Goal: Task Accomplishment & Management: Use online tool/utility

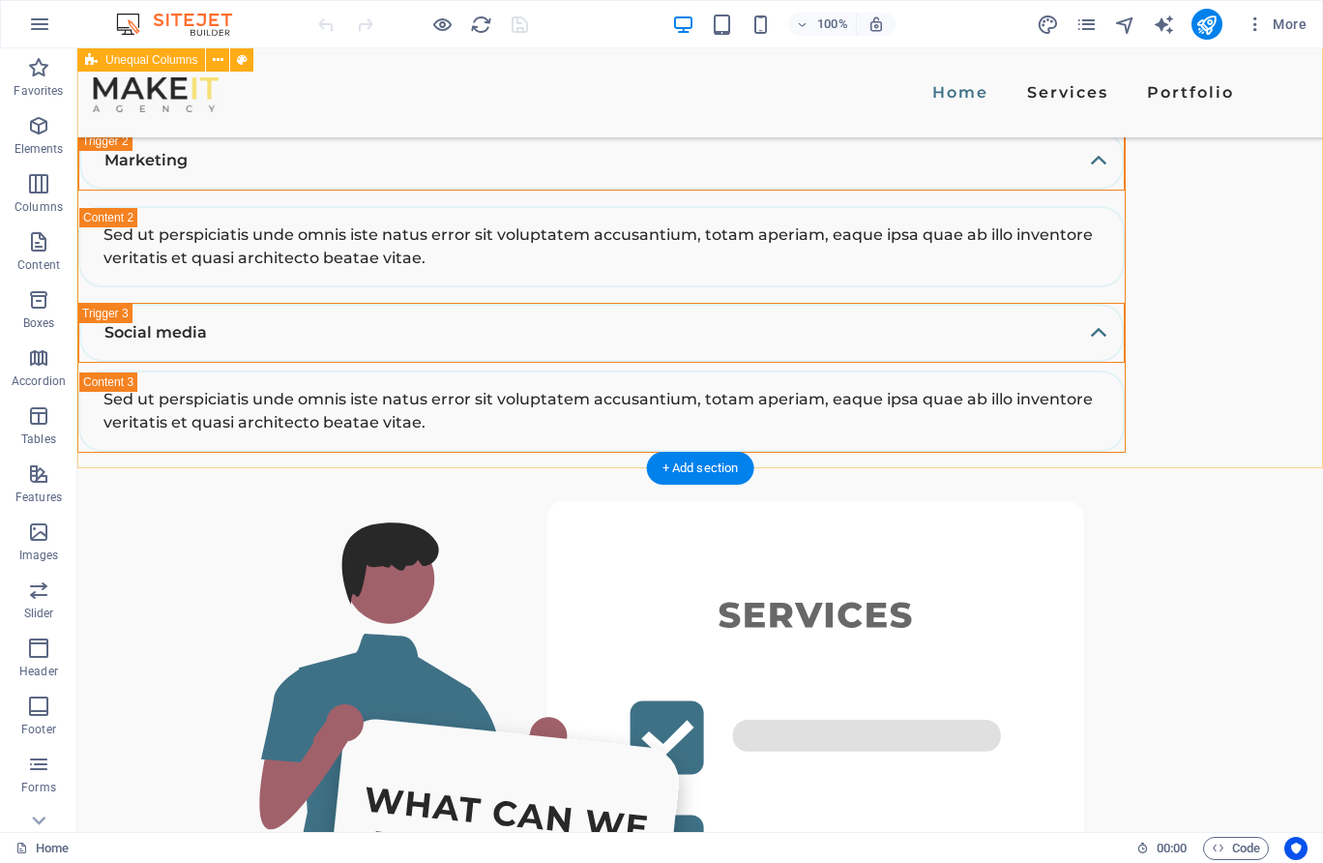
scroll to position [4508, 0]
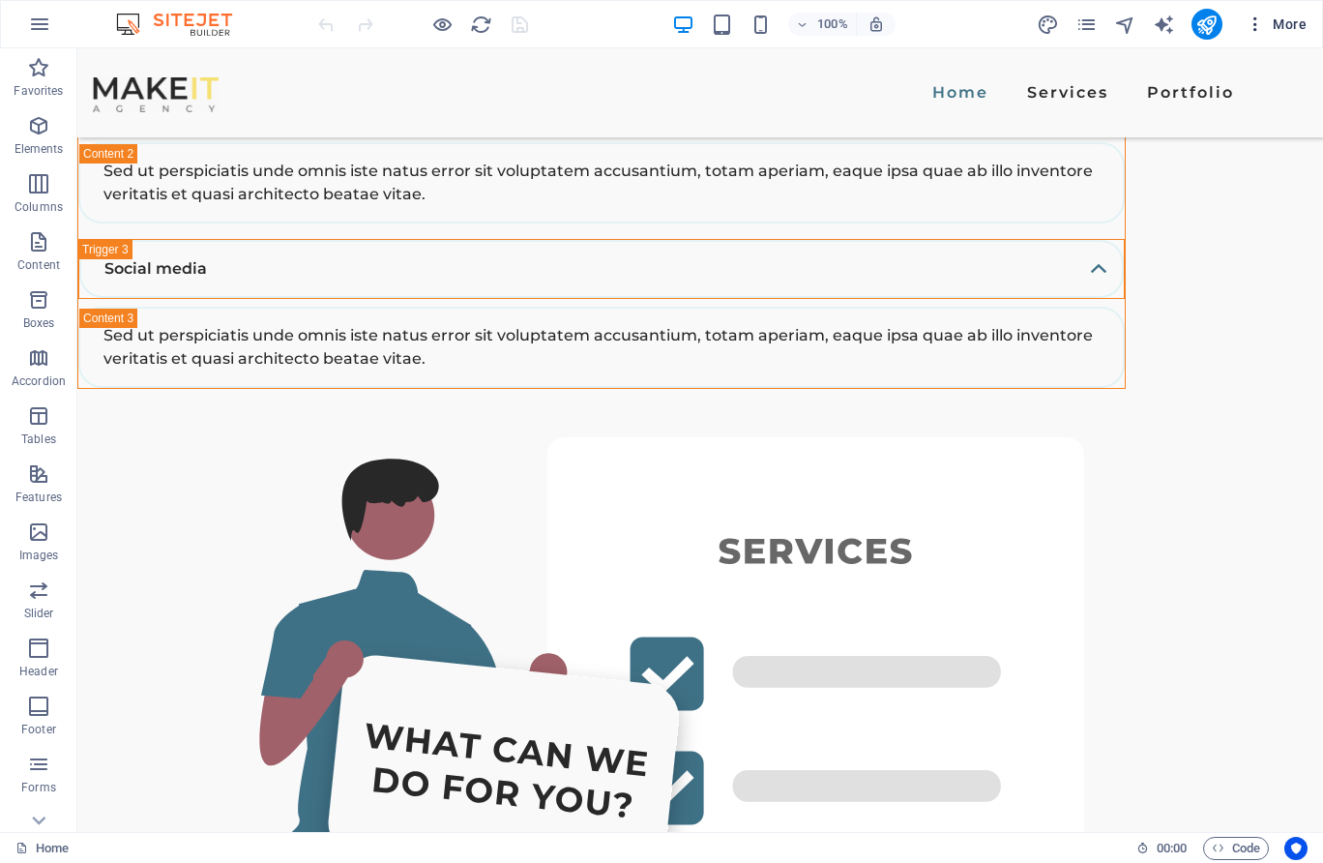
click at [1291, 31] on span "More" at bounding box center [1276, 24] width 61 height 19
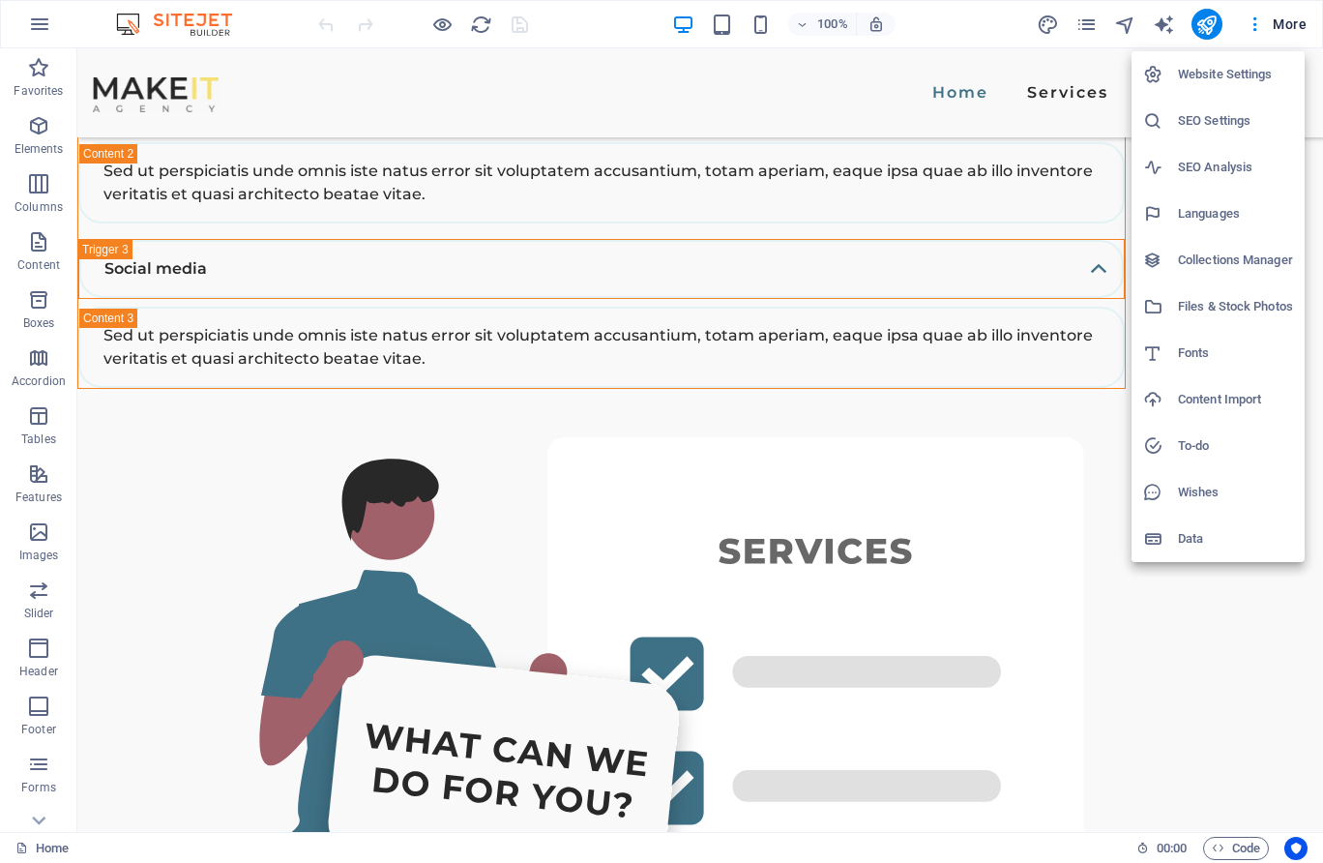
click at [513, 330] on div at bounding box center [661, 431] width 1323 height 863
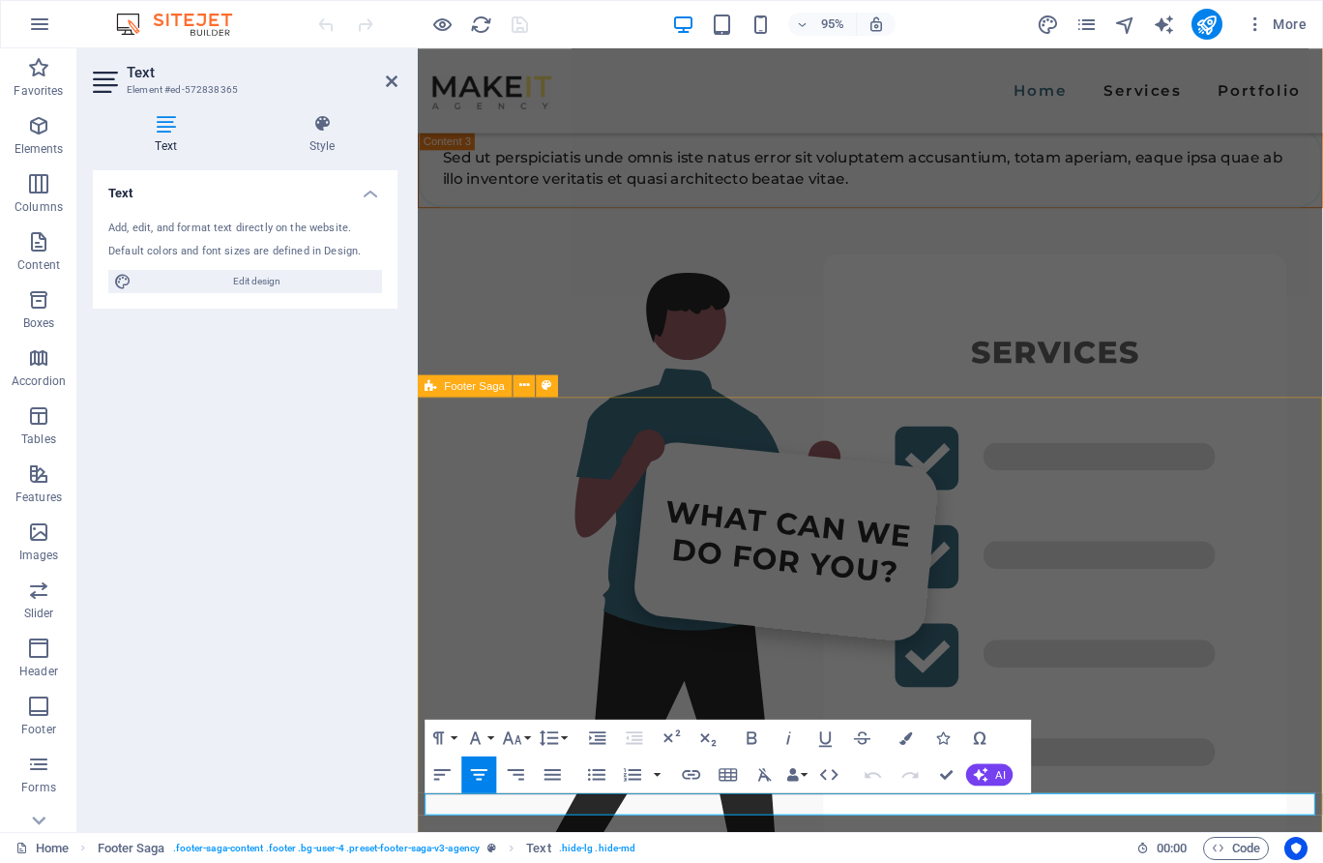
scroll to position [4573, 0]
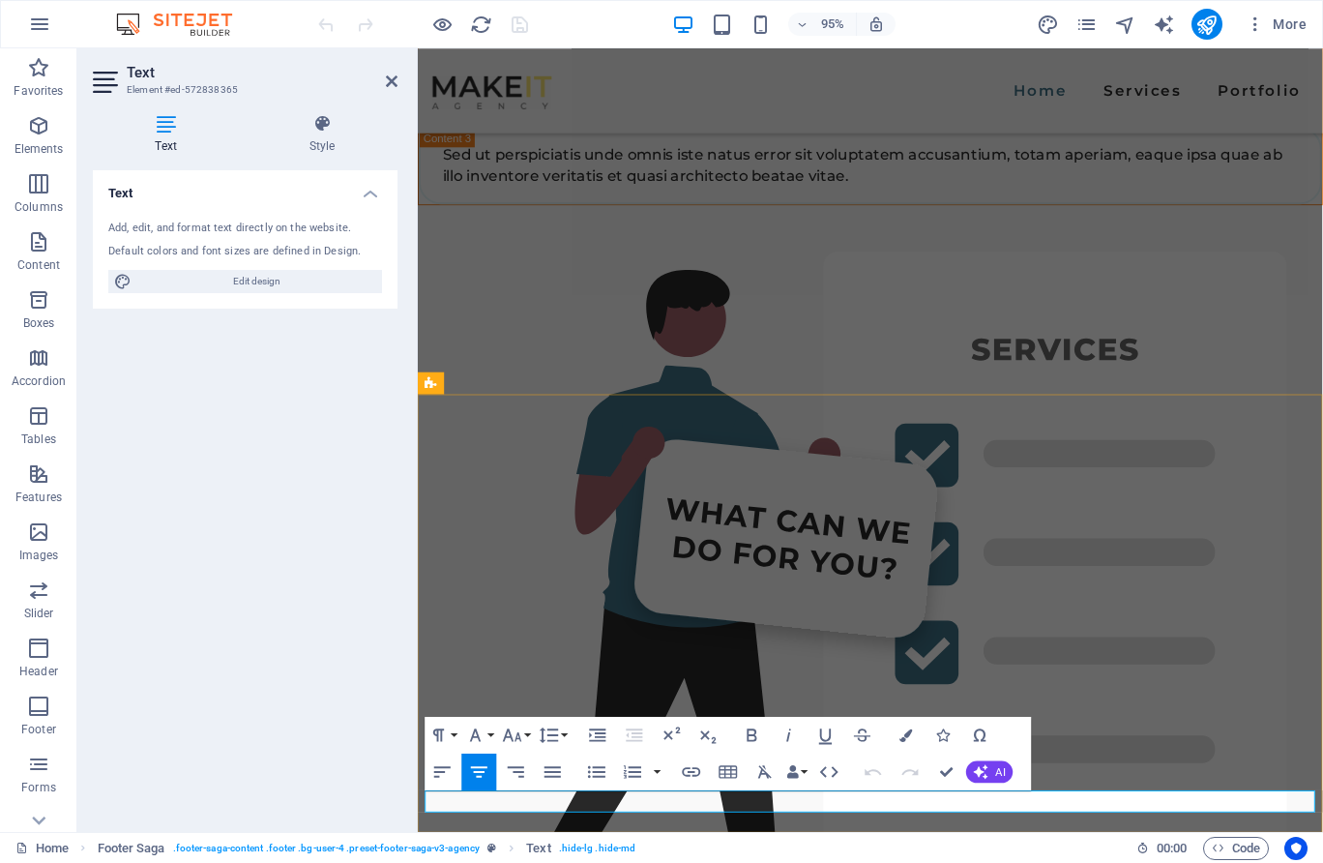
drag, startPoint x: 759, startPoint y: 840, endPoint x: 858, endPoint y: 836, distance: 98.8
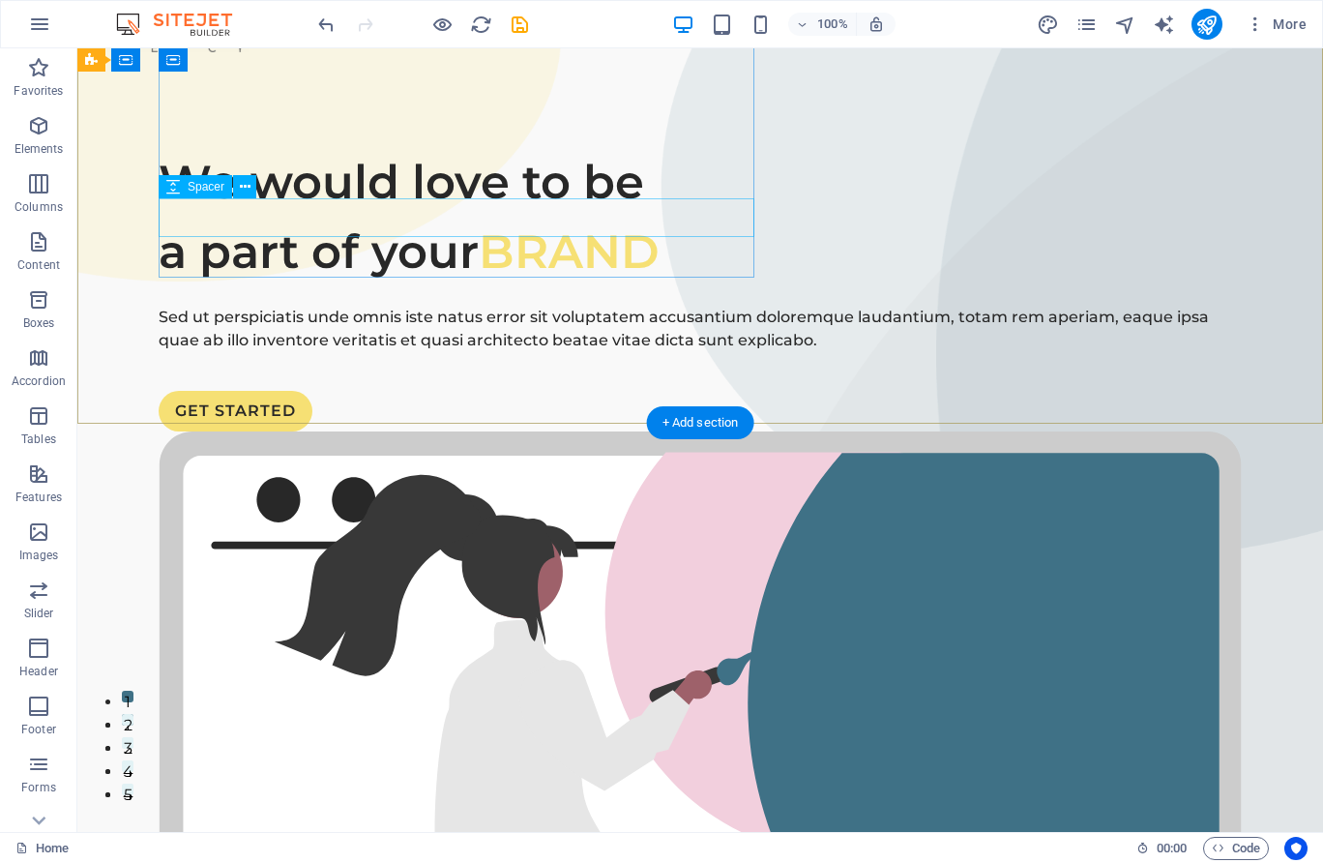
scroll to position [0, 0]
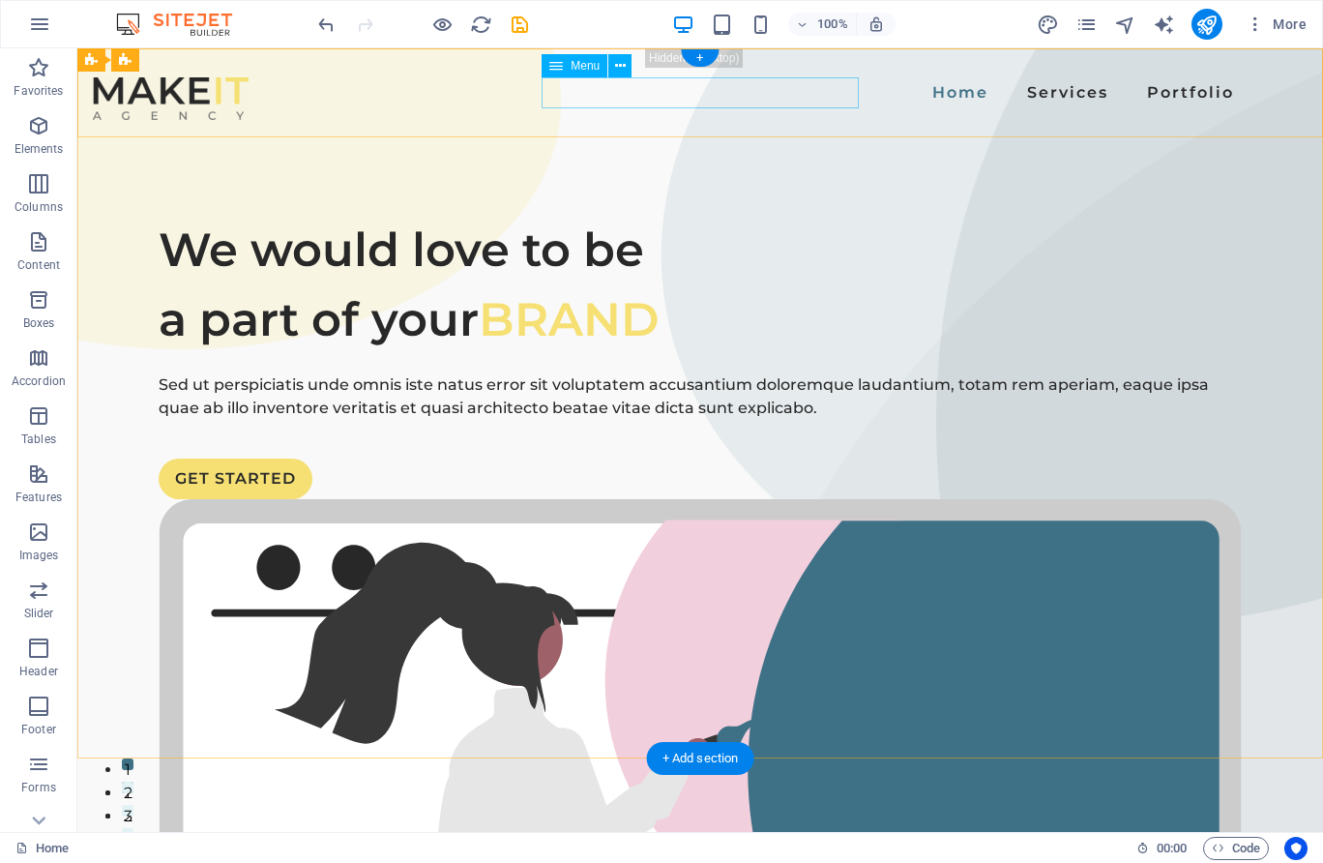
click at [696, 93] on nav "Home Services Portfolio" at bounding box center [701, 92] width 1084 height 31
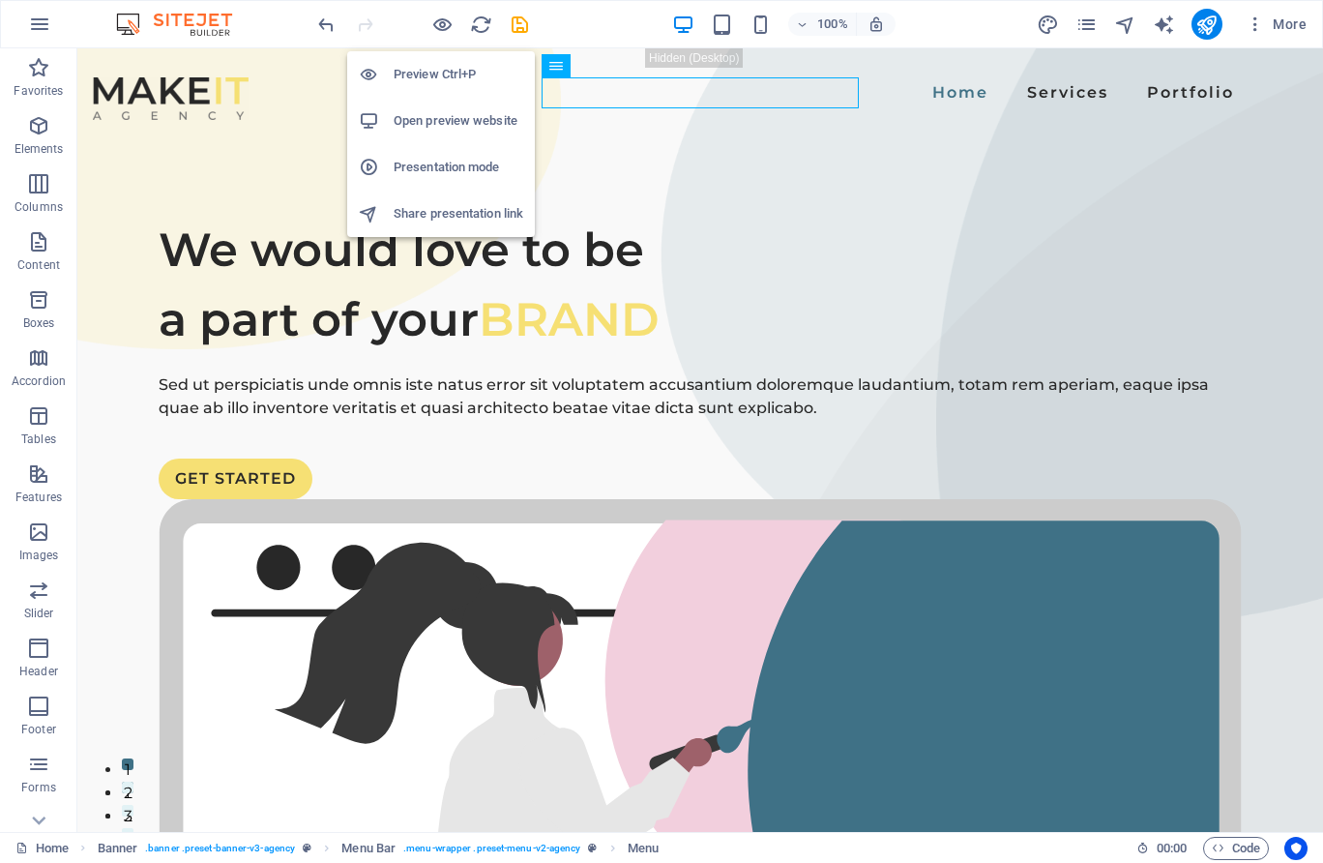
click at [455, 78] on h6 "Preview Ctrl+P" at bounding box center [459, 74] width 130 height 23
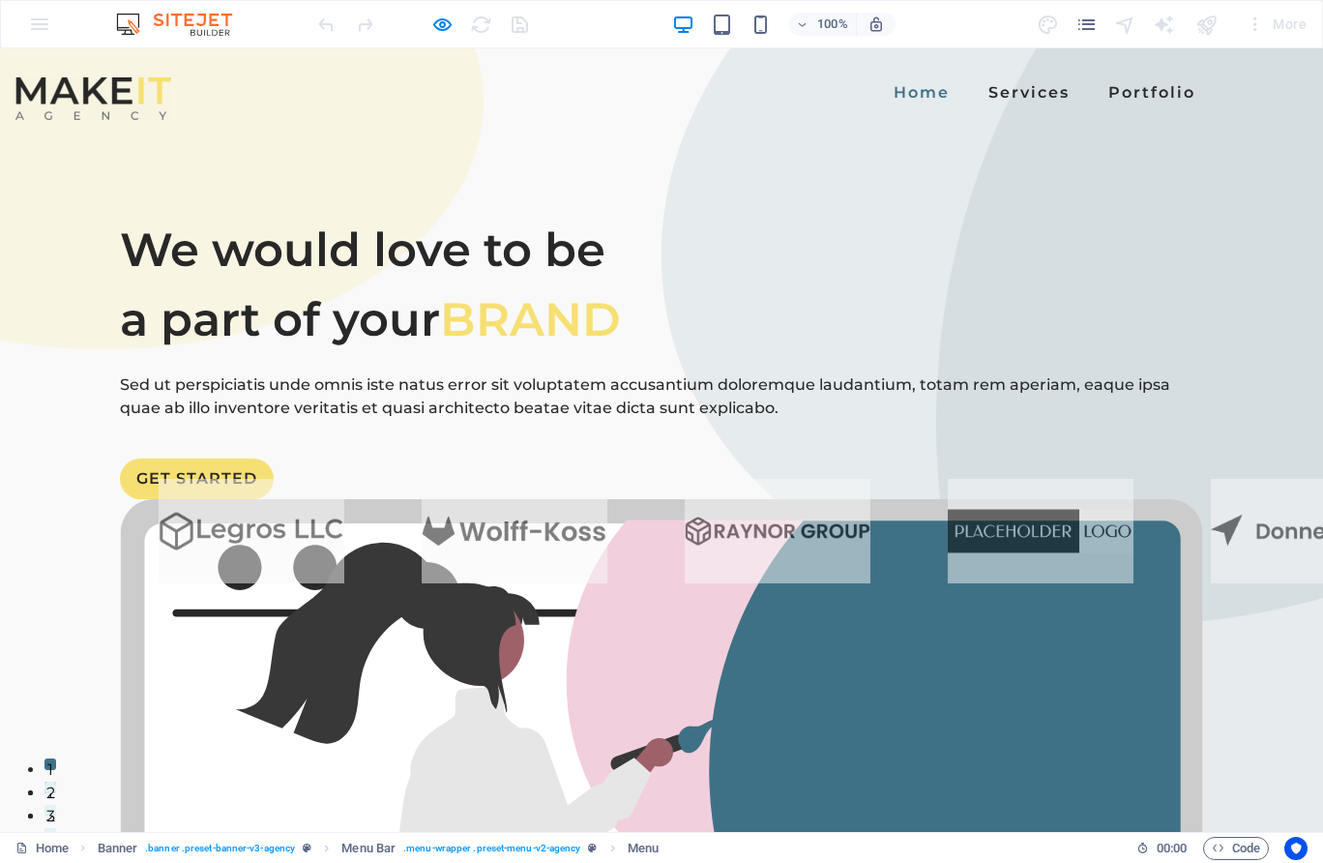
click at [786, 115] on div "Home Services Portfolio" at bounding box center [661, 92] width 1323 height 89
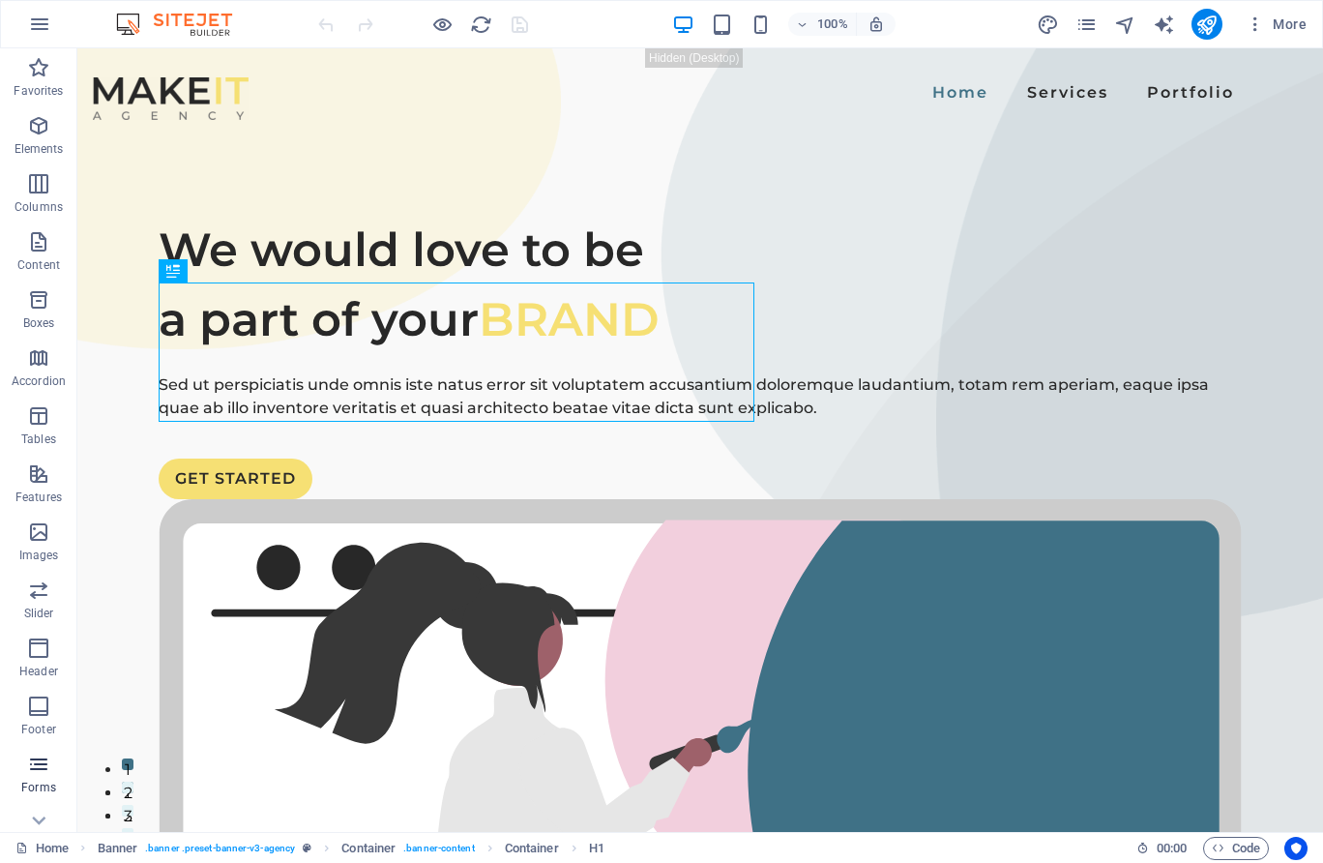
click at [44, 762] on icon "button" at bounding box center [38, 764] width 23 height 23
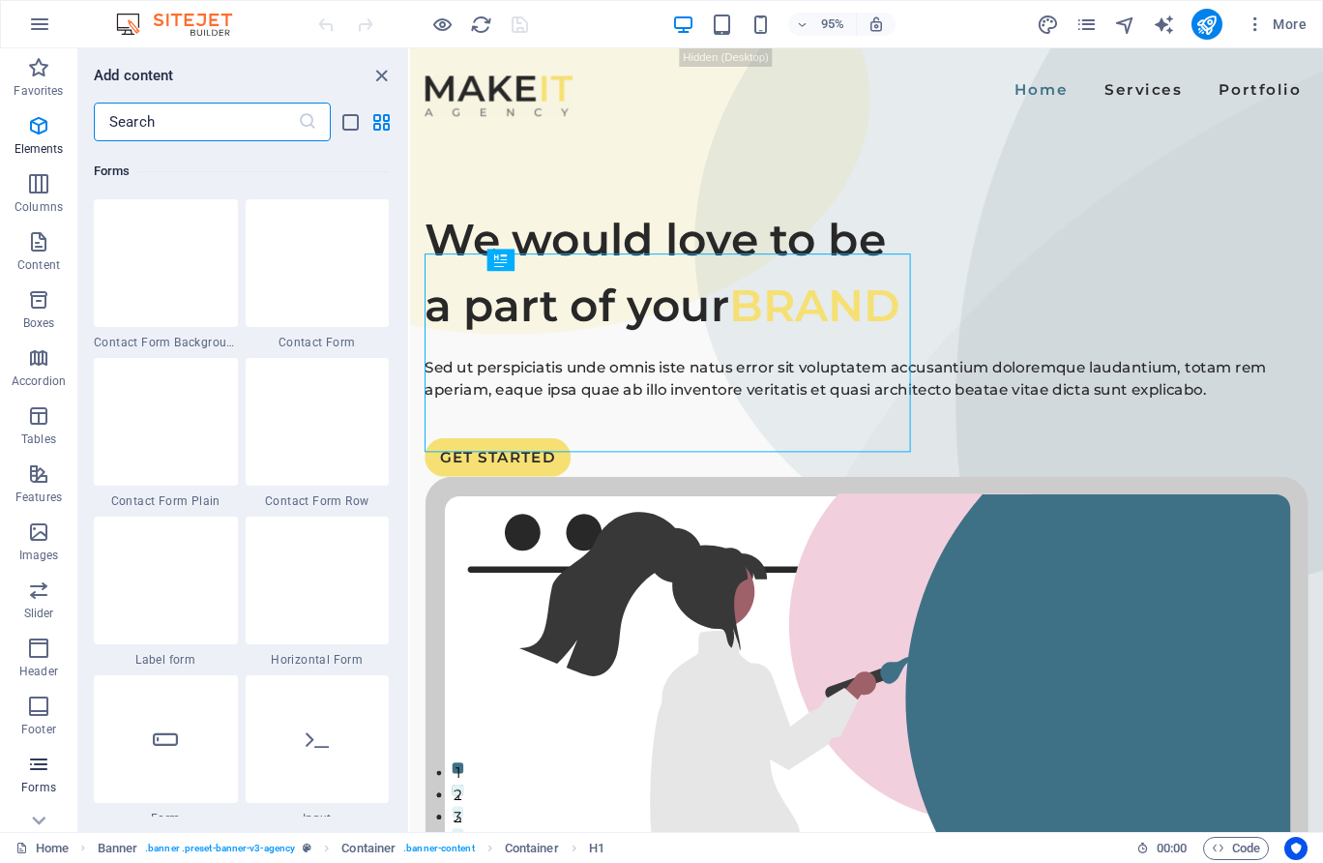
scroll to position [14124, 0]
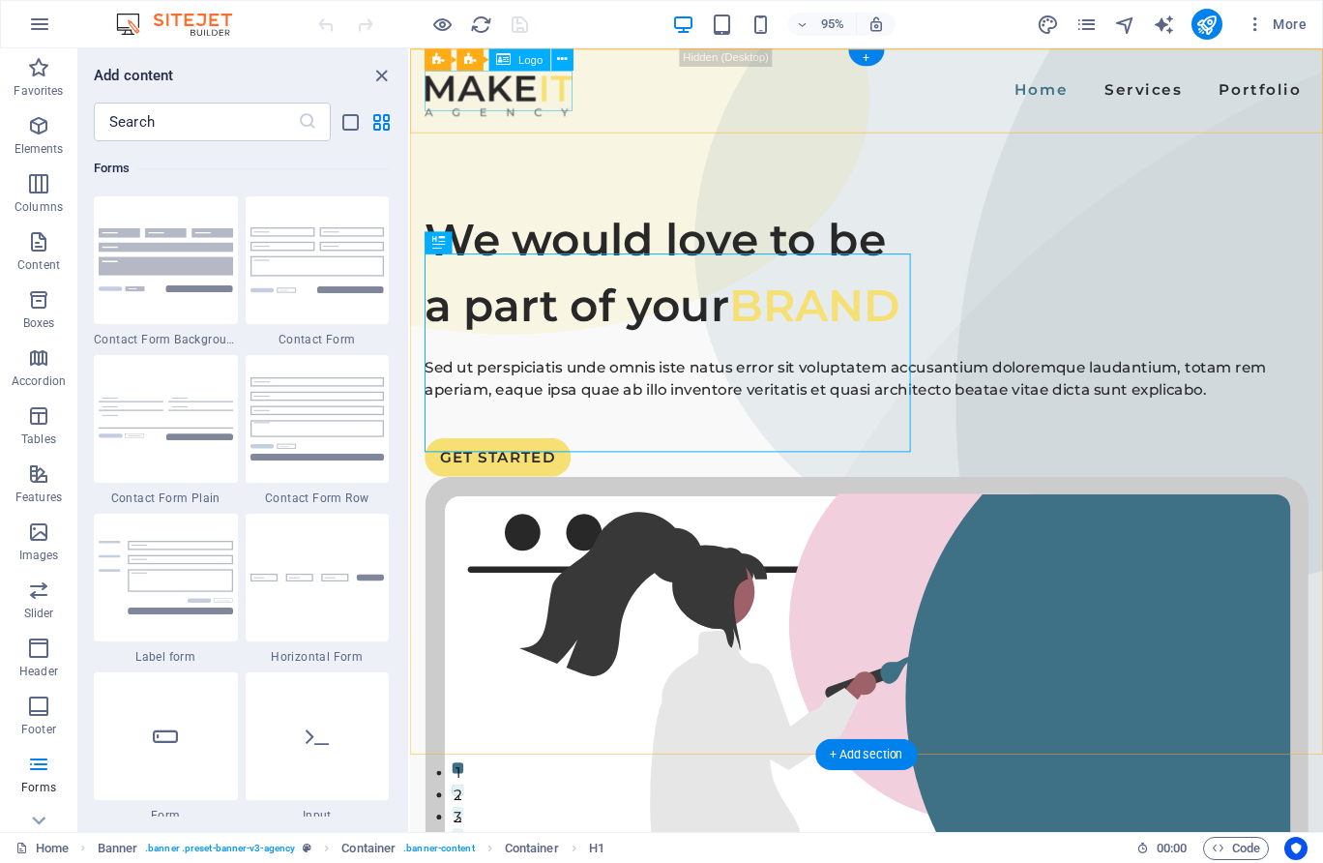
click at [523, 95] on div at bounding box center [504, 98] width 156 height 43
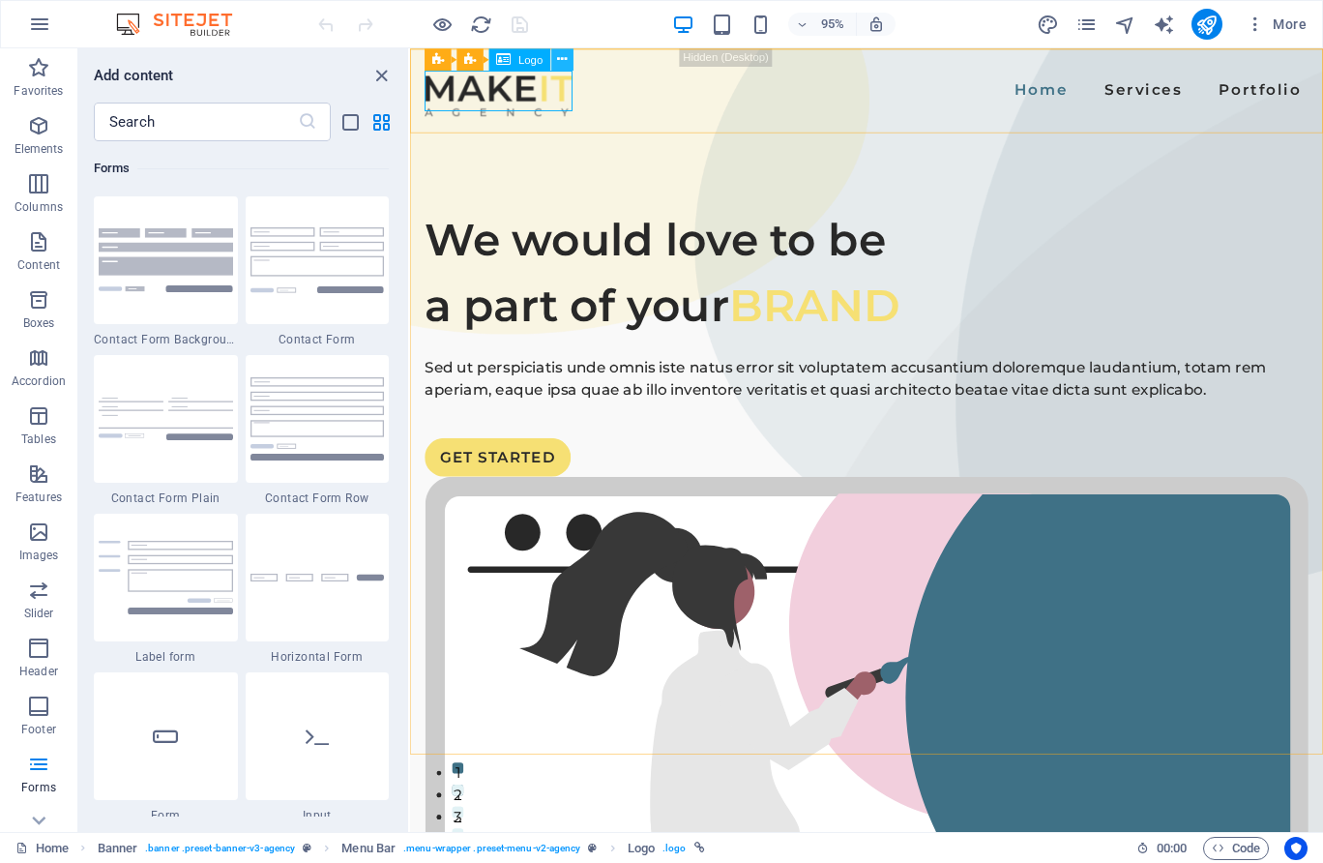
click at [560, 57] on icon at bounding box center [562, 58] width 10 height 19
click at [519, 90] on div at bounding box center [504, 98] width 156 height 43
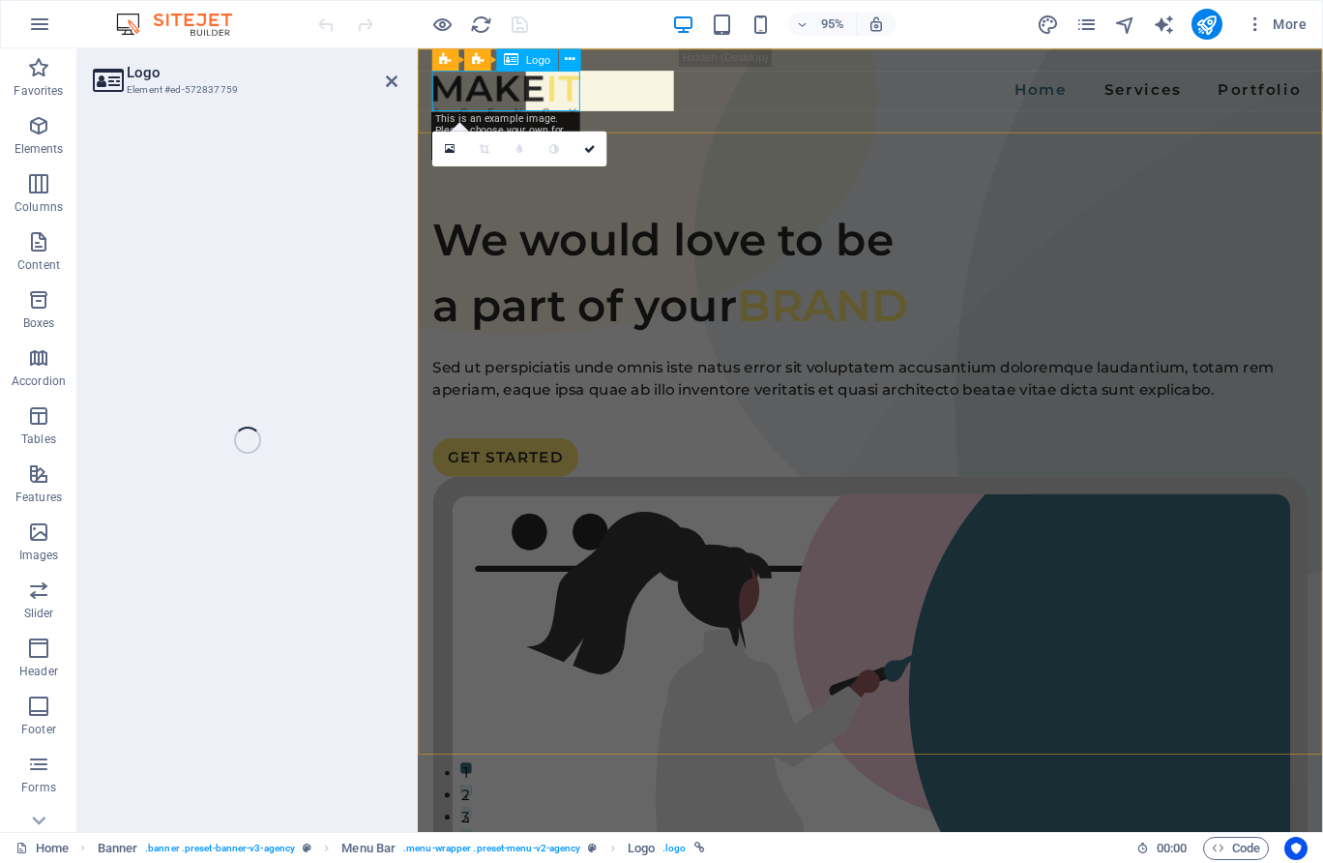
select select "px"
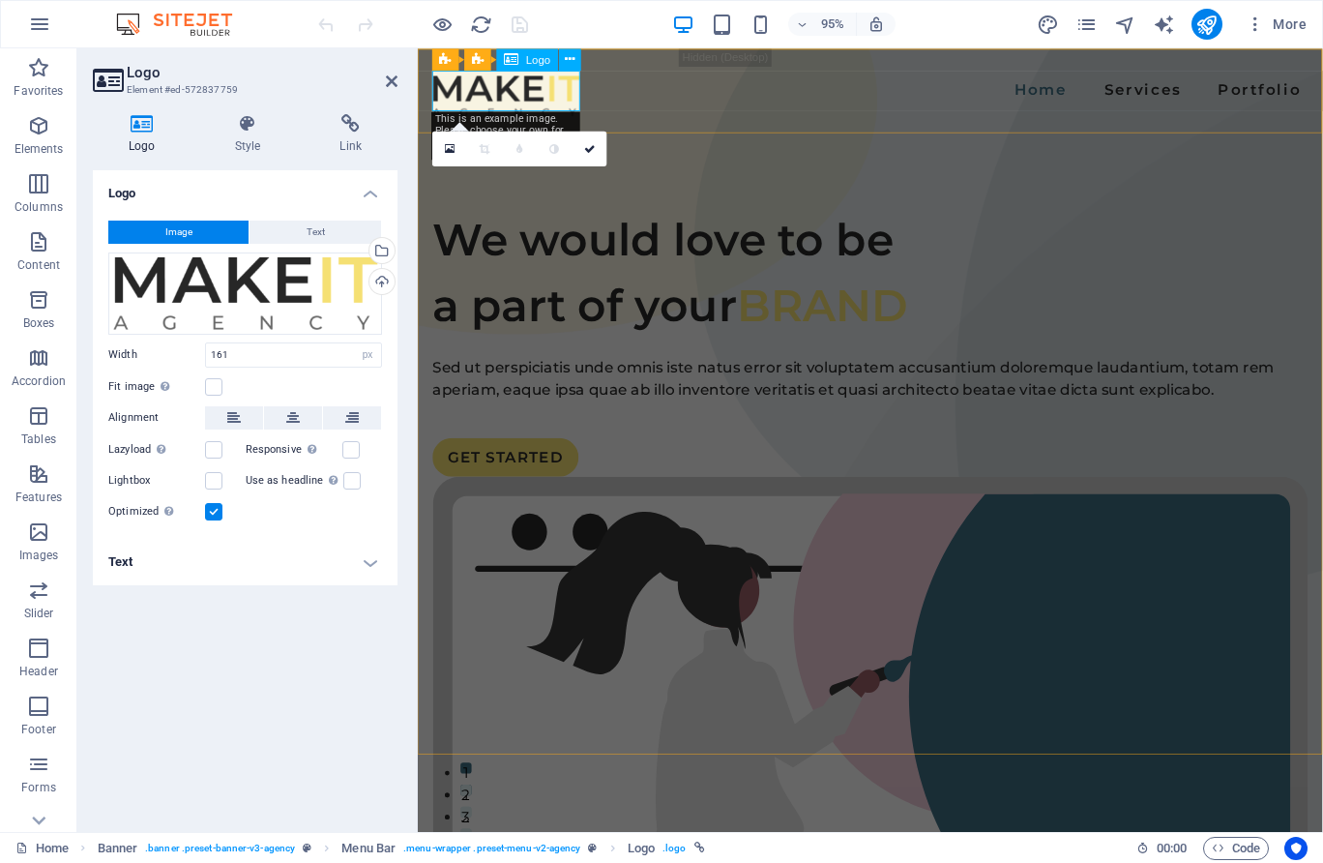
click at [517, 57] on icon at bounding box center [511, 59] width 15 height 22
click at [274, 291] on div "Drag files here, click to choose files or select files from Files or our free s…" at bounding box center [245, 293] width 274 height 82
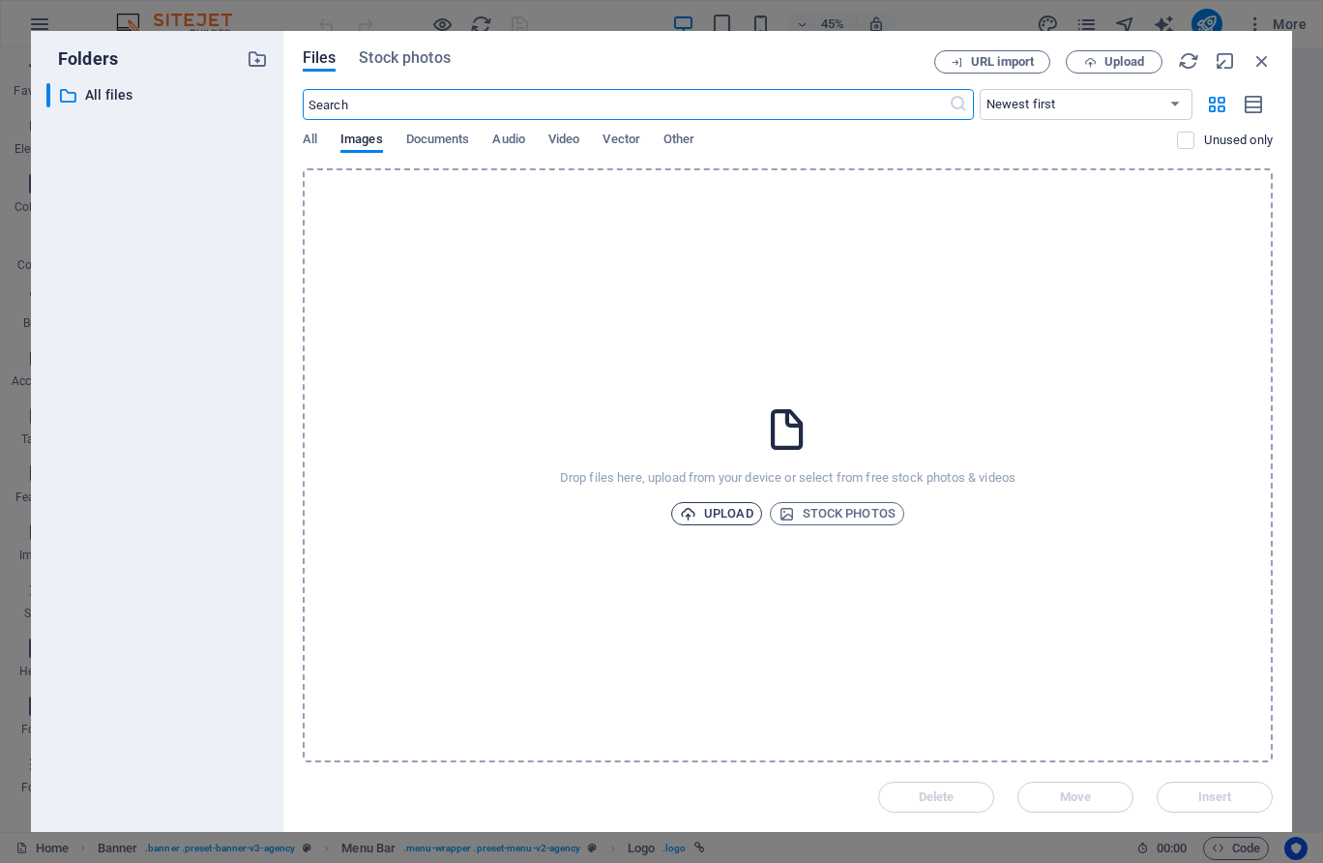
click at [731, 520] on span "Upload" at bounding box center [717, 513] width 74 height 23
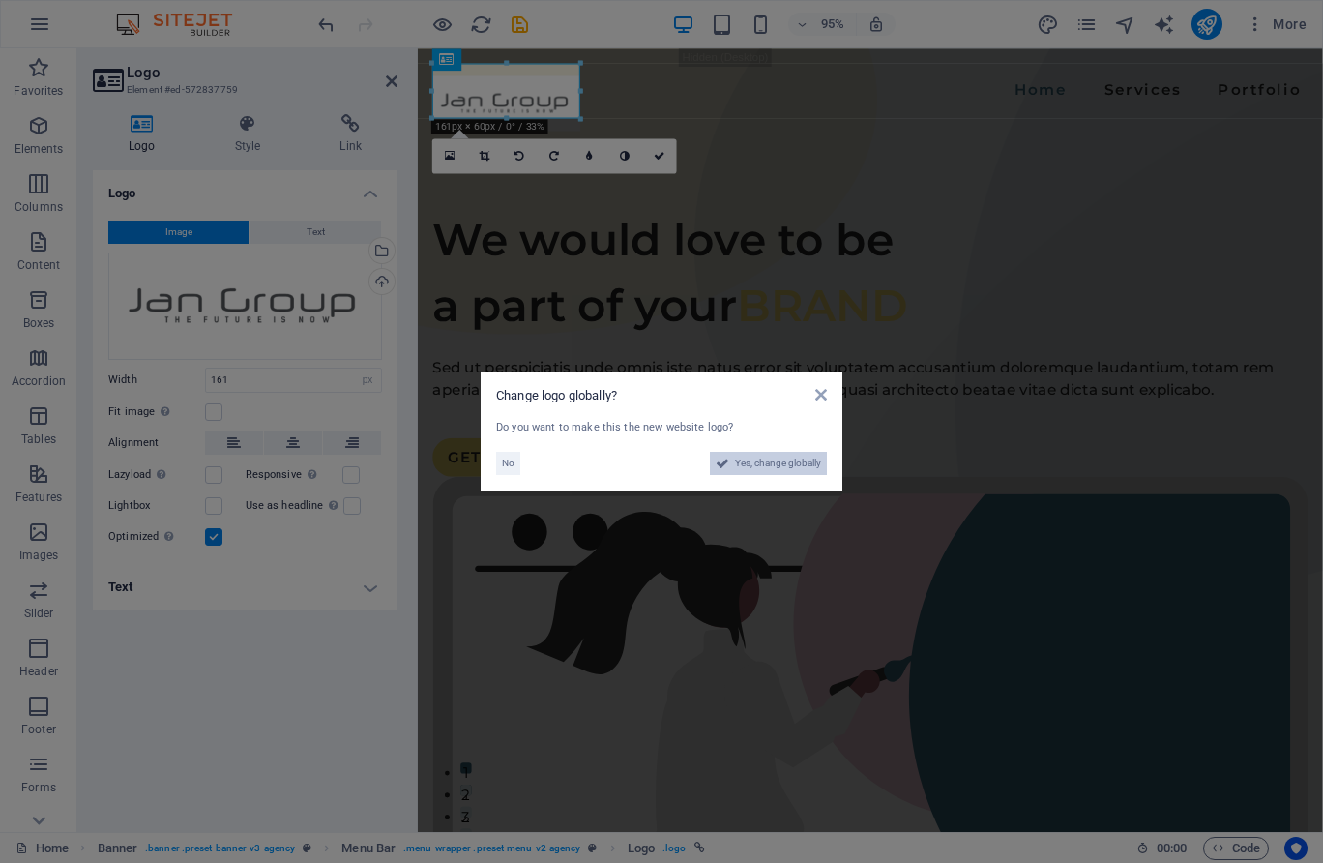
click at [790, 464] on span "Yes, change globally" at bounding box center [778, 463] width 86 height 23
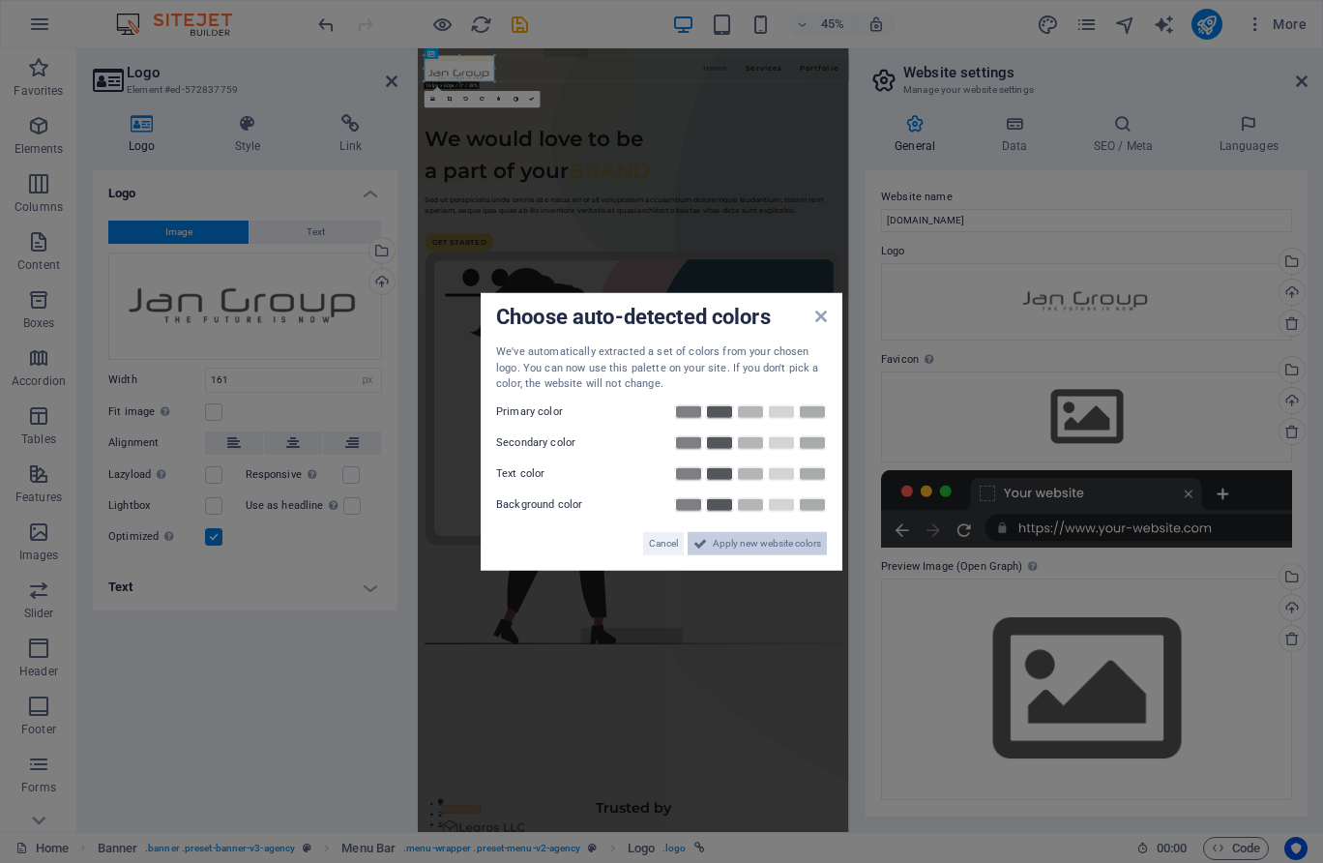
click at [765, 548] on span "Apply new website colors" at bounding box center [767, 542] width 108 height 23
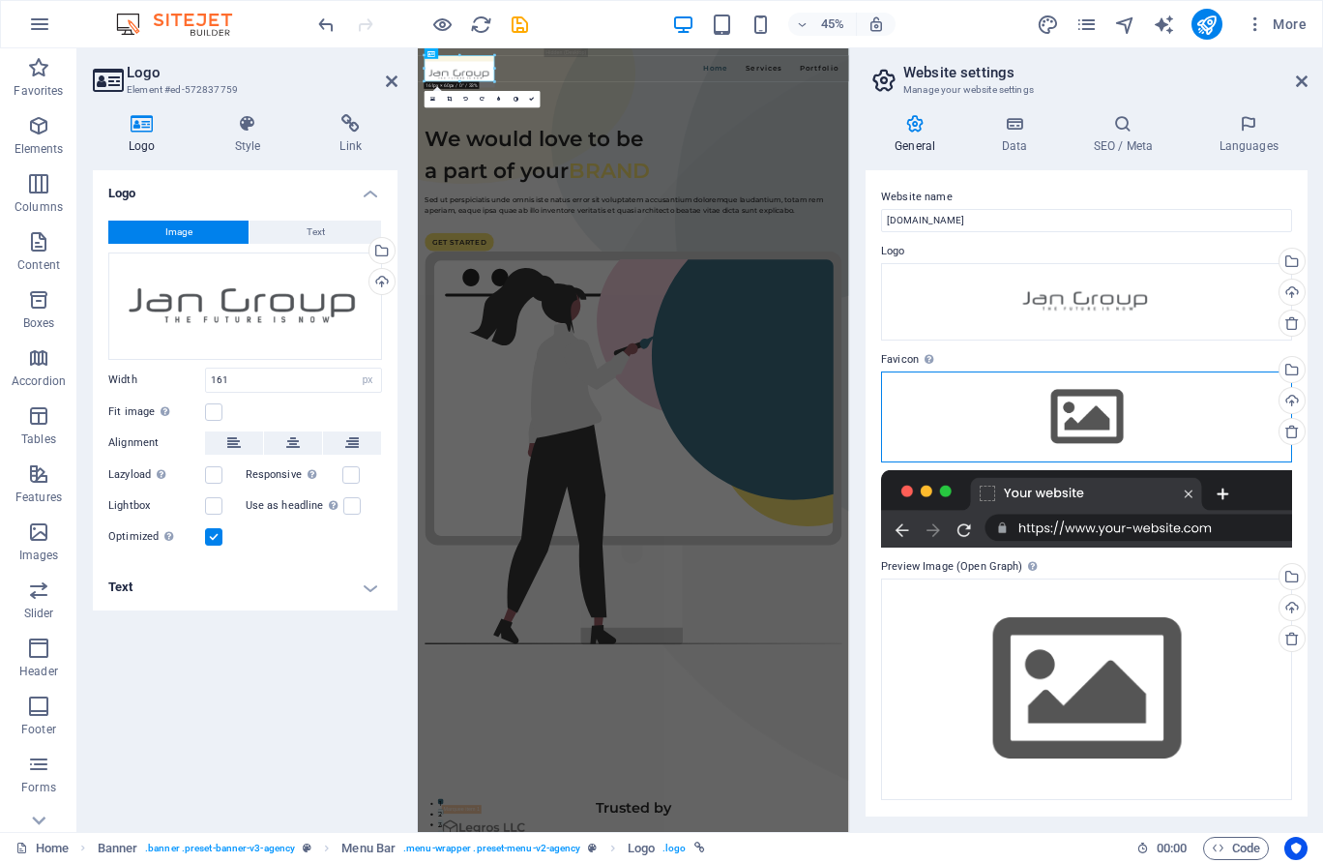
click at [1097, 417] on div "Drag files here, click to choose files or select files from Files or our free s…" at bounding box center [1086, 416] width 411 height 91
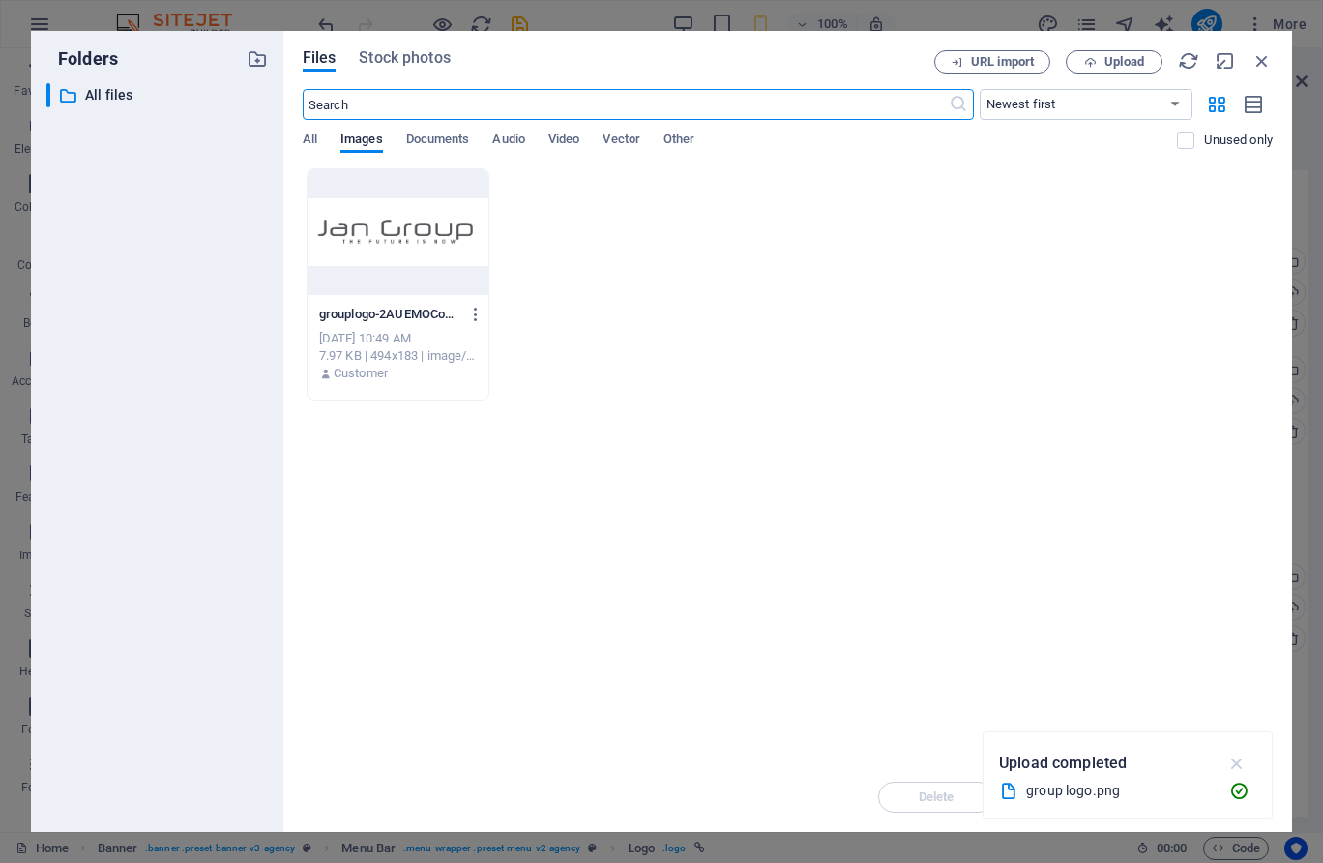
click at [1237, 766] on icon "button" at bounding box center [1238, 763] width 22 height 21
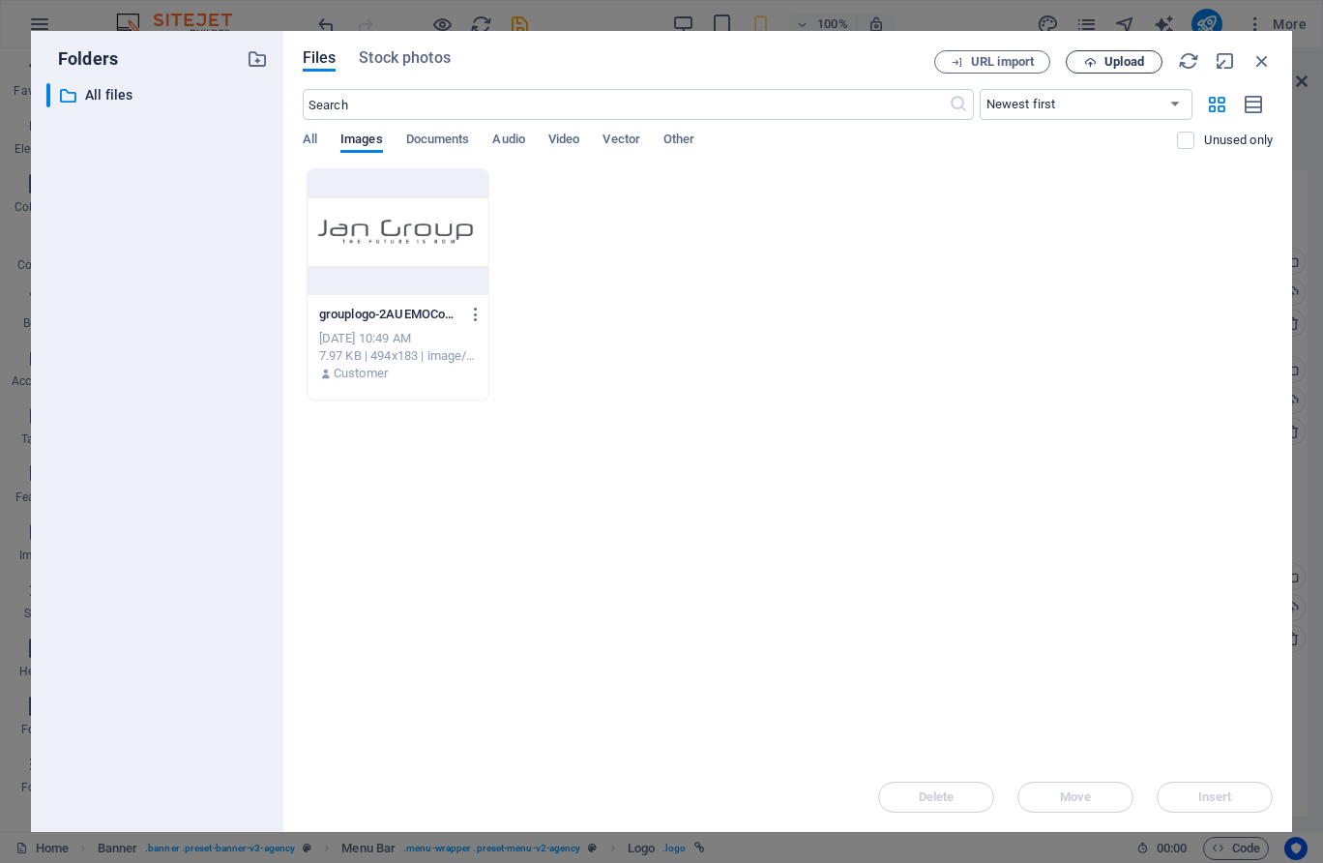
click at [1098, 65] on span "Upload" at bounding box center [1114, 62] width 79 height 13
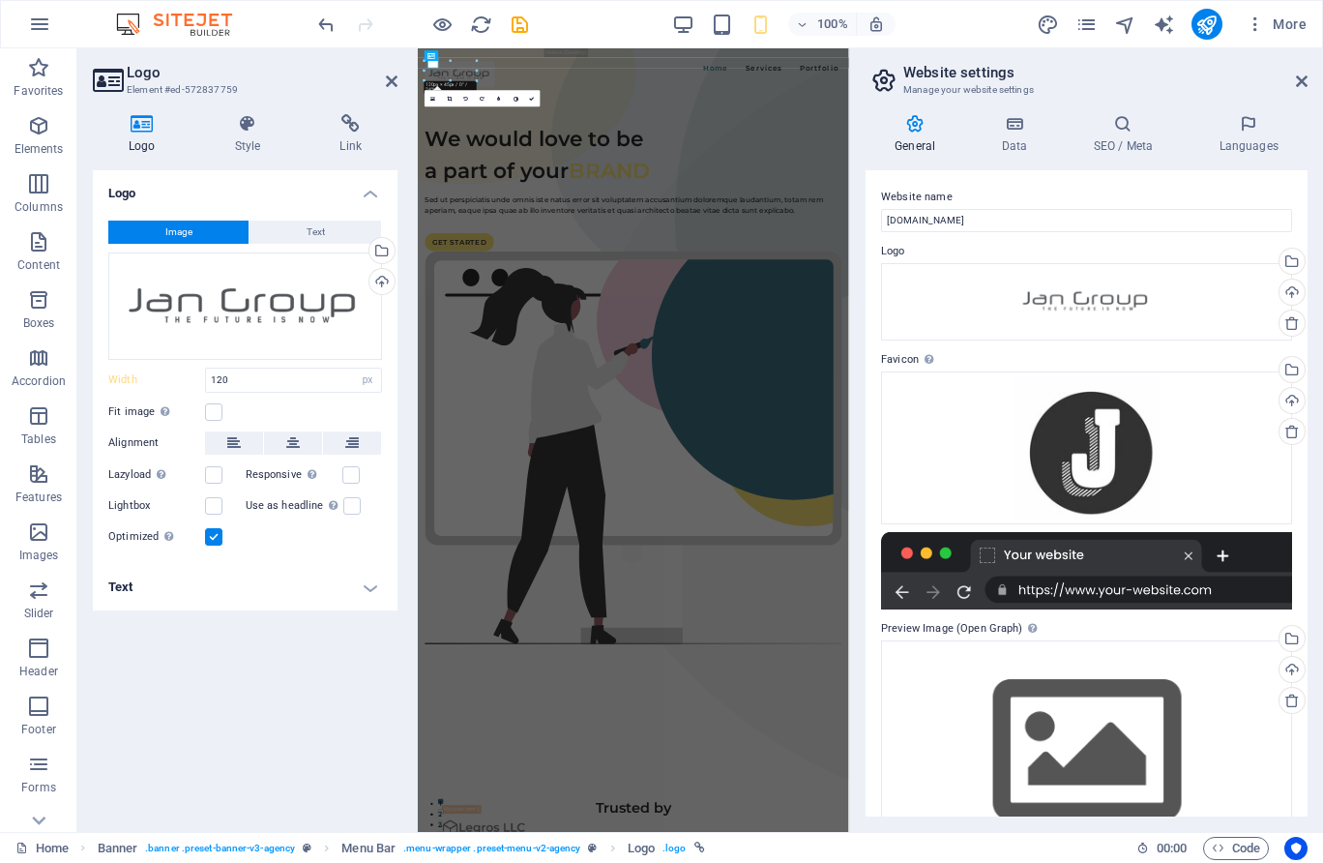
type input "161"
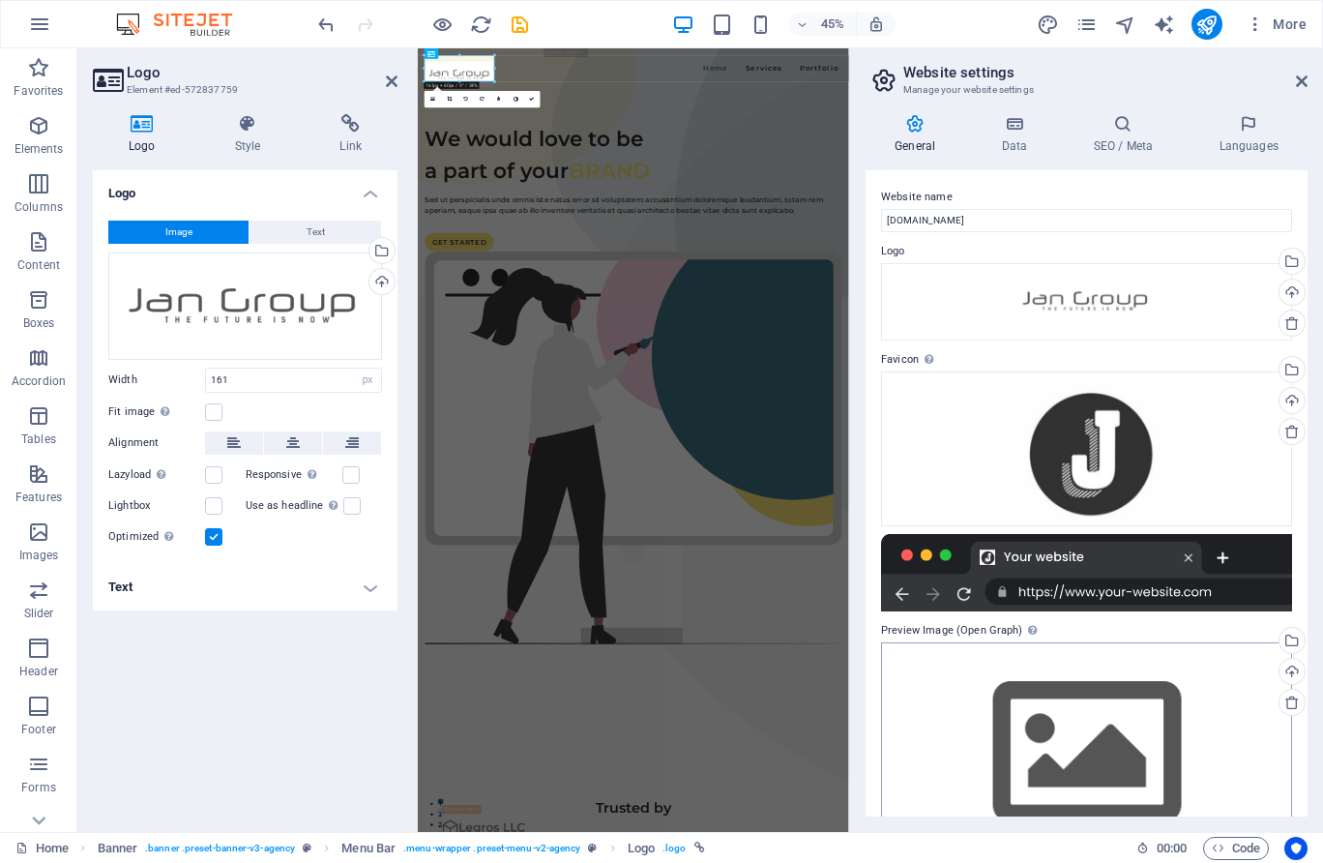
scroll to position [63, 0]
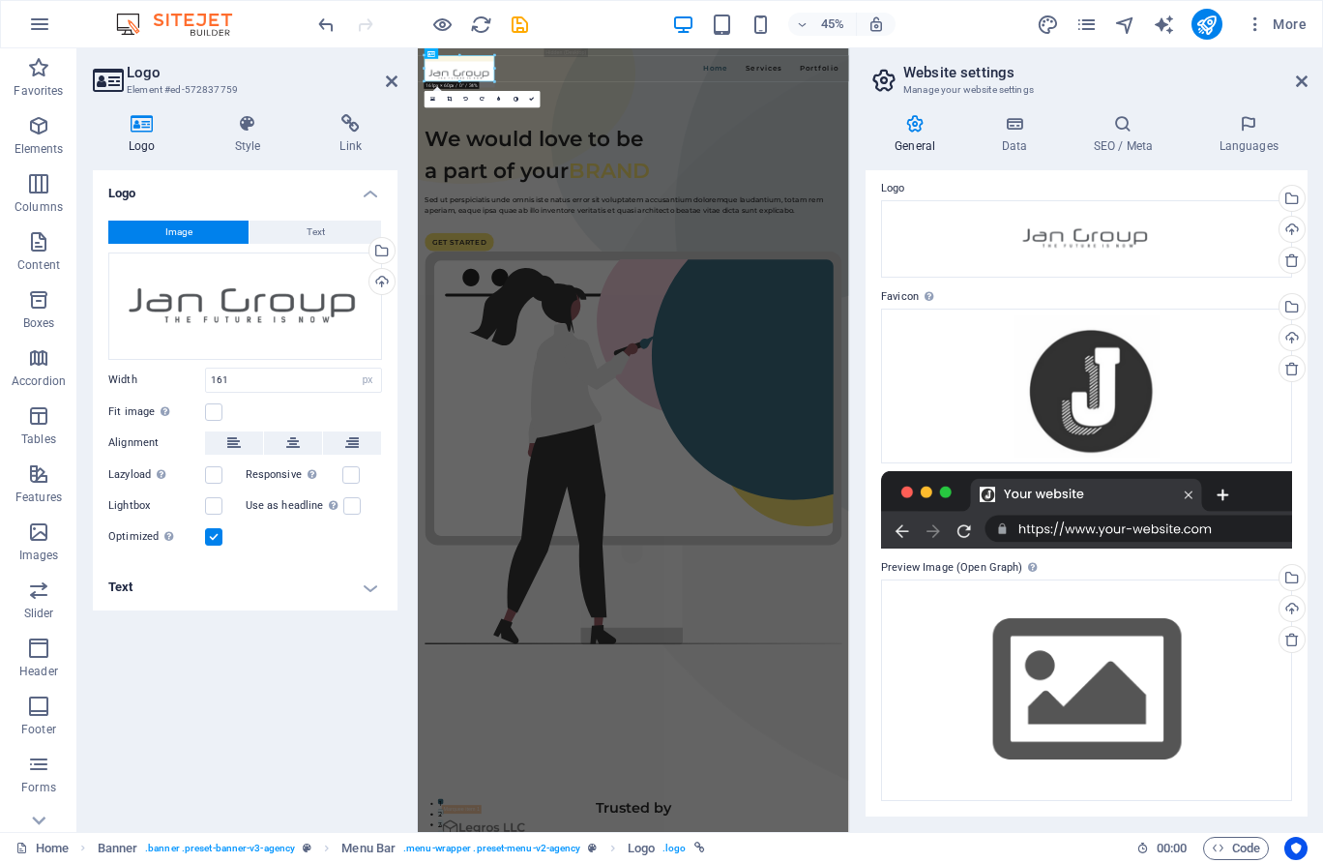
click at [209, 690] on div "Logo Image Text Drag files here, click to choose files or select files from Fil…" at bounding box center [245, 493] width 305 height 646
click at [325, 239] on button "Text" at bounding box center [316, 232] width 132 height 23
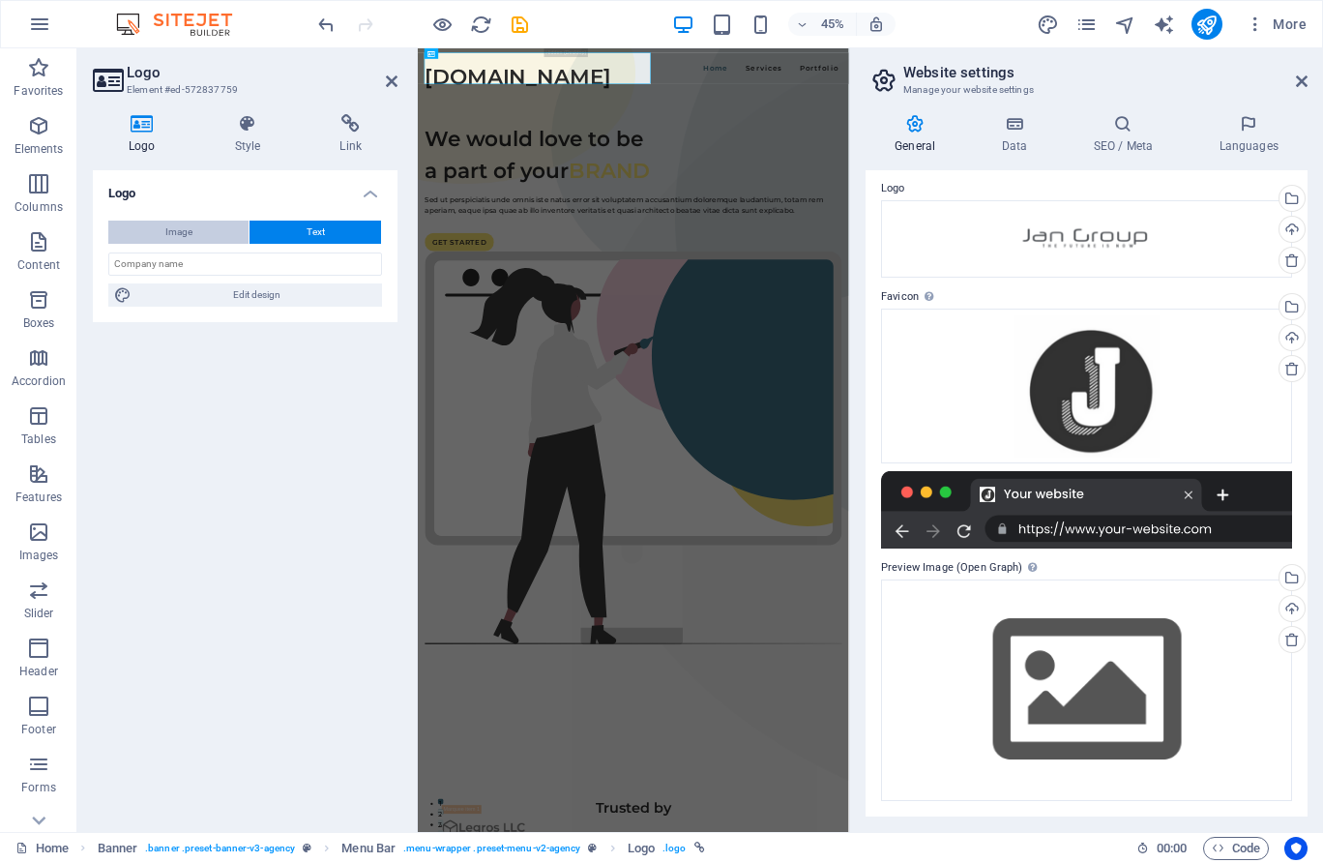
click at [171, 223] on span "Image" at bounding box center [178, 232] width 27 height 23
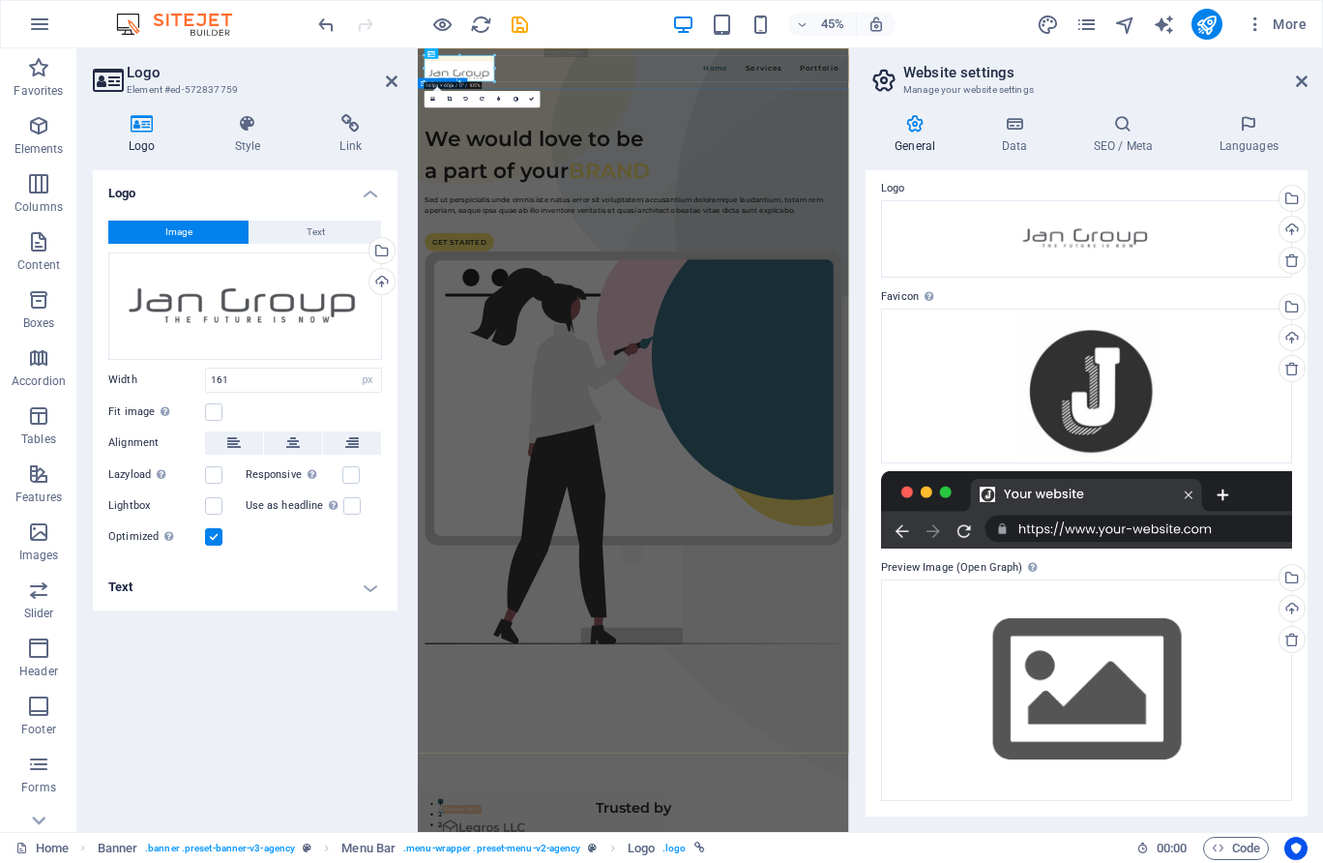
click at [936, 862] on div "We would love to be a part of your BRAND Sed ut perspiciatis unde omnis iste na…" at bounding box center [897, 797] width 959 height 1321
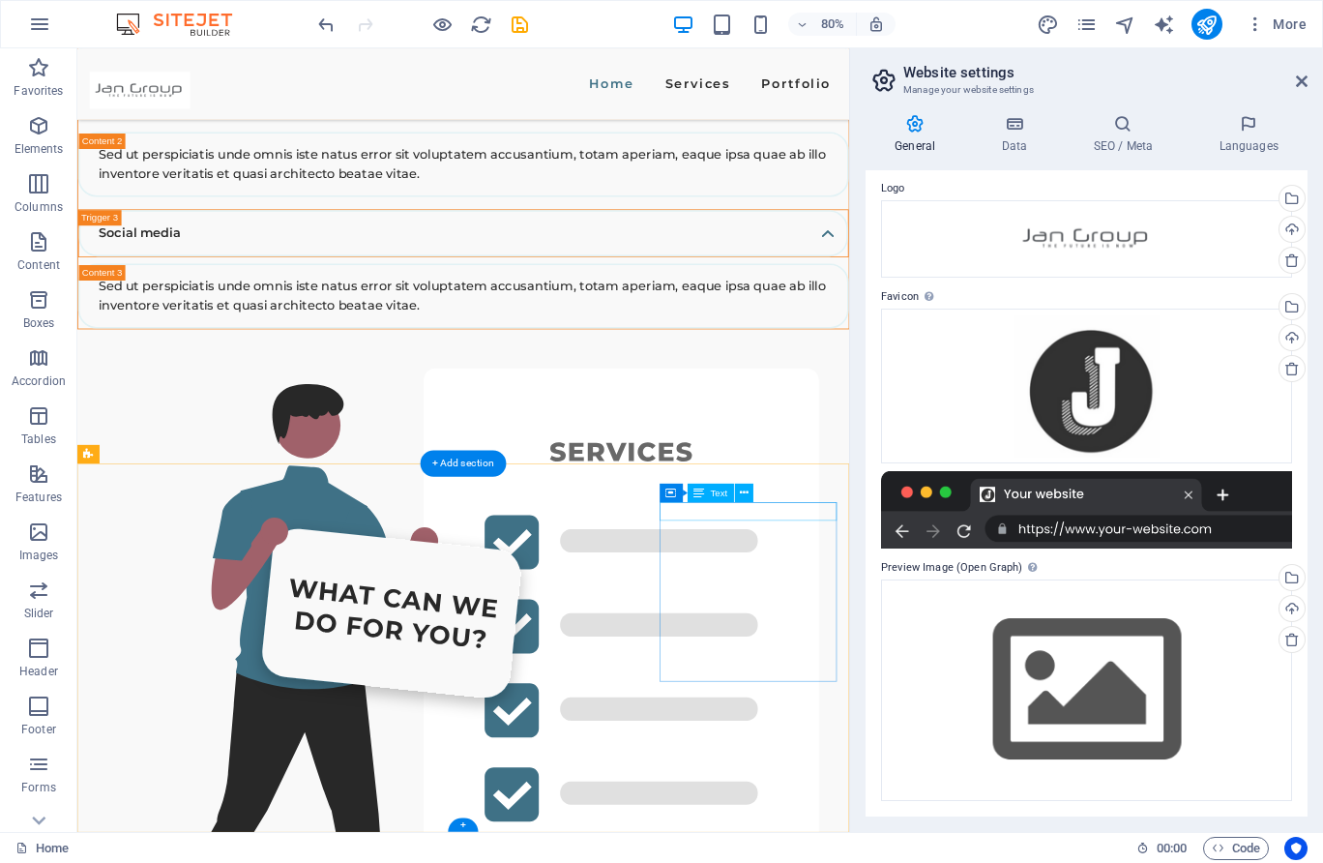
scroll to position [4533, 0]
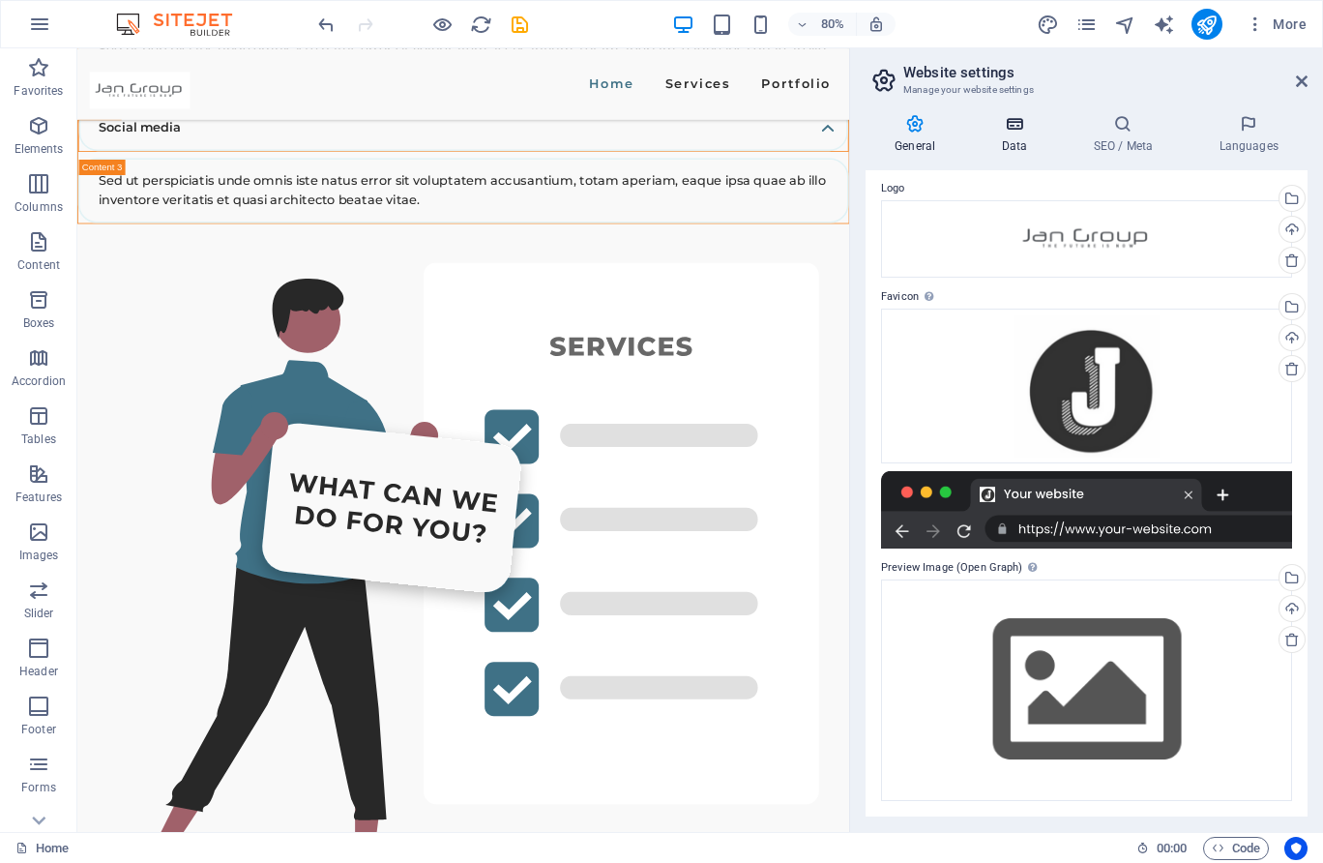
click at [1013, 130] on icon at bounding box center [1014, 123] width 84 height 19
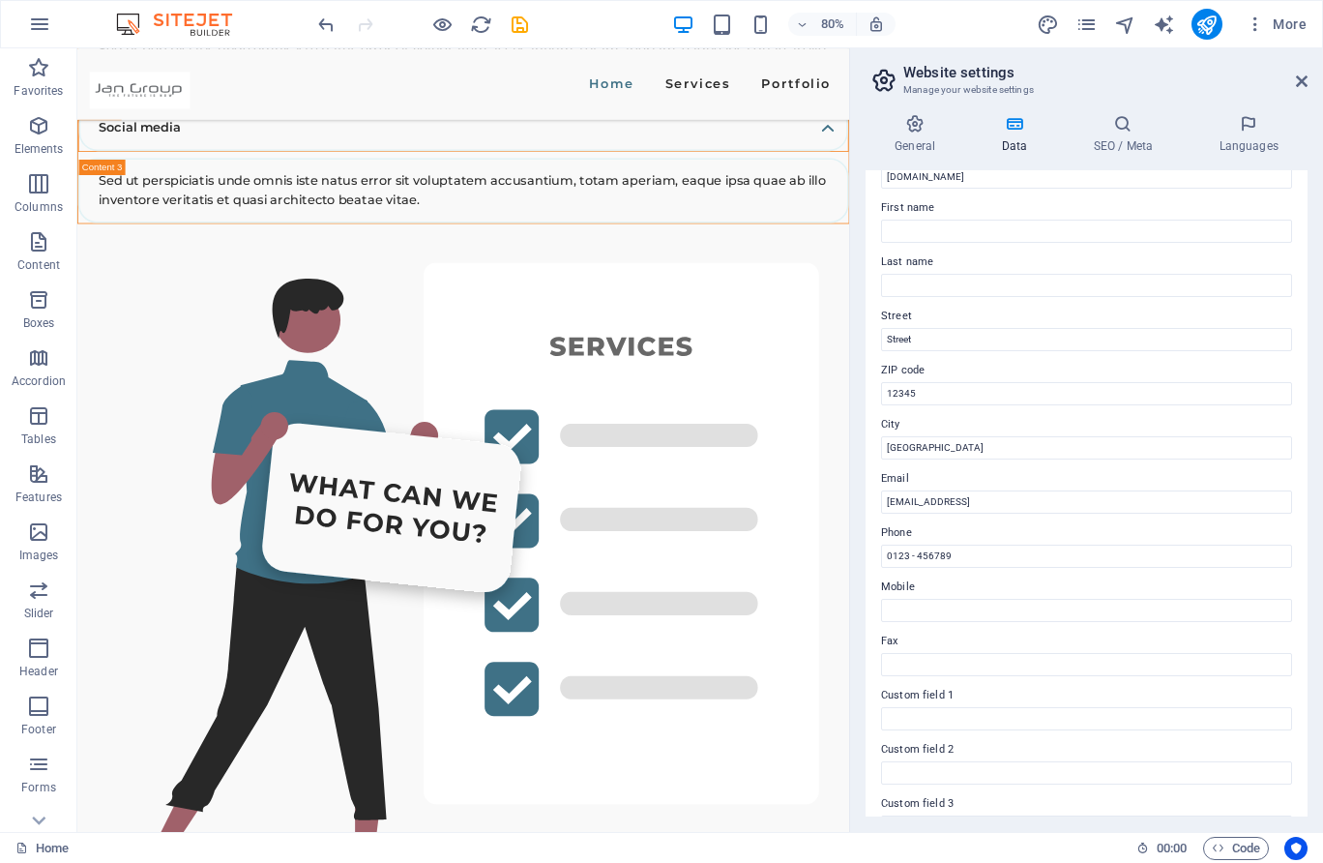
scroll to position [87, 0]
click at [1218, 34] on icon "publish" at bounding box center [1207, 25] width 22 height 22
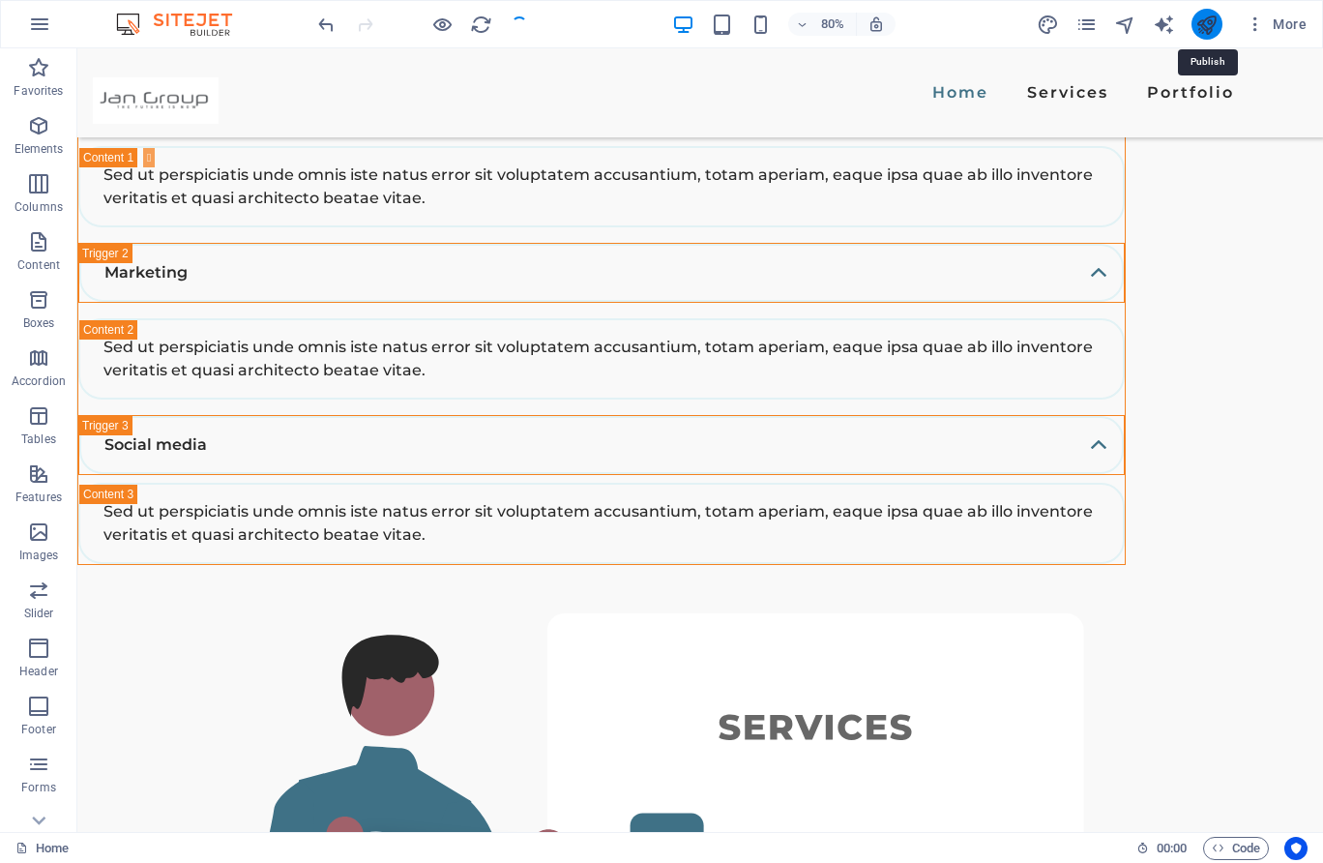
checkbox input "false"
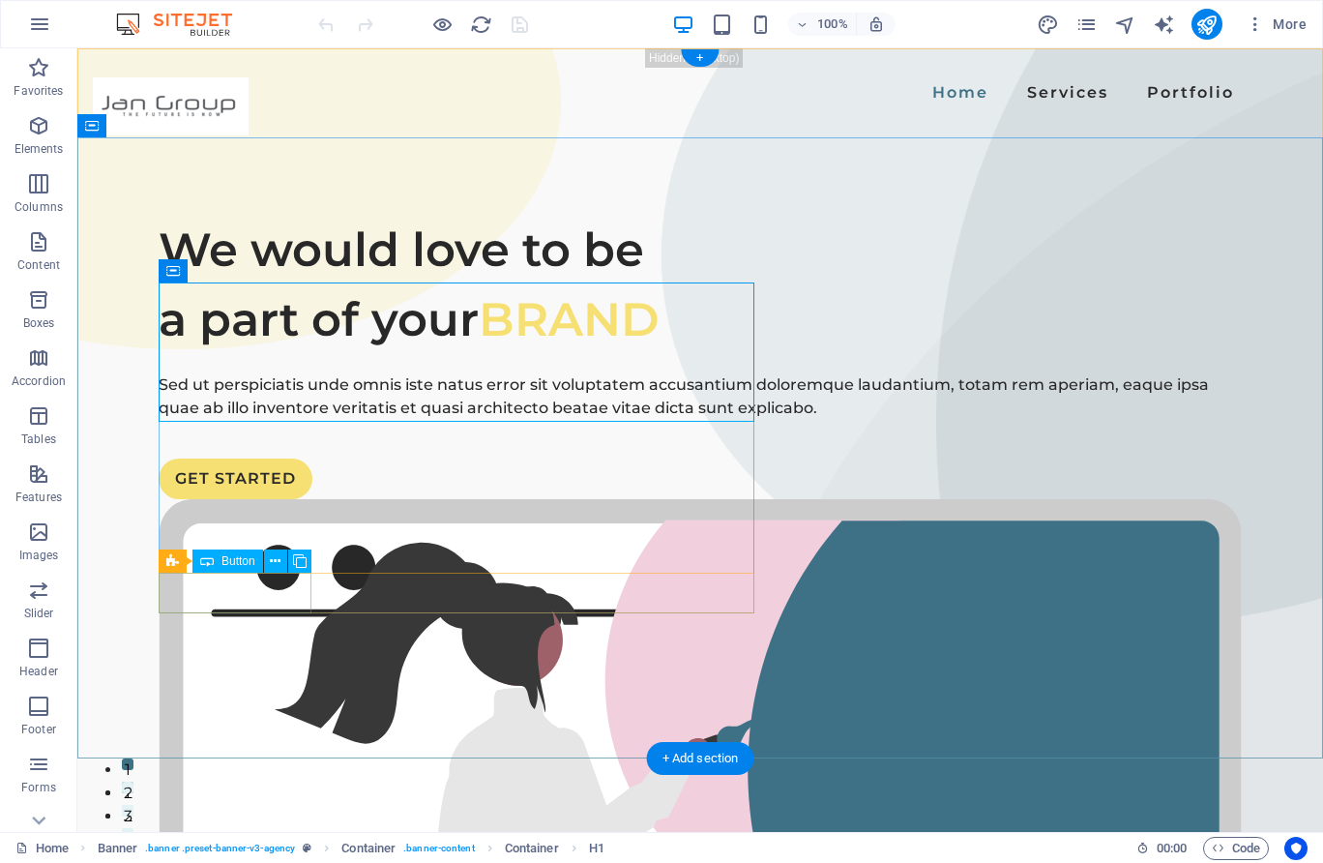
click at [250, 499] on div "GET STARTED" at bounding box center [701, 479] width 1084 height 41
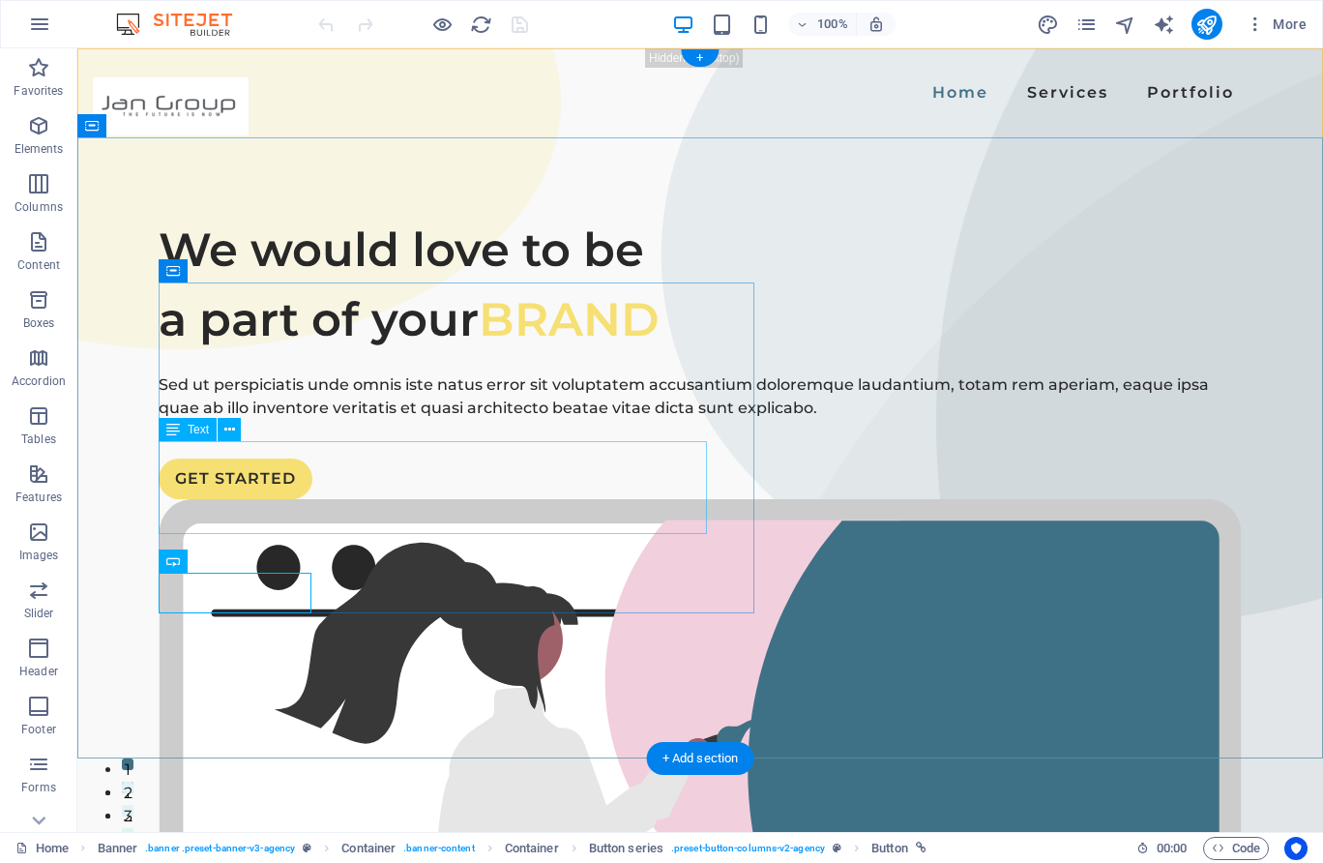
click at [330, 420] on div "Sed ut perspiciatis unde omnis iste natus error sit voluptatem accusantium dolo…" at bounding box center [701, 396] width 1084 height 46
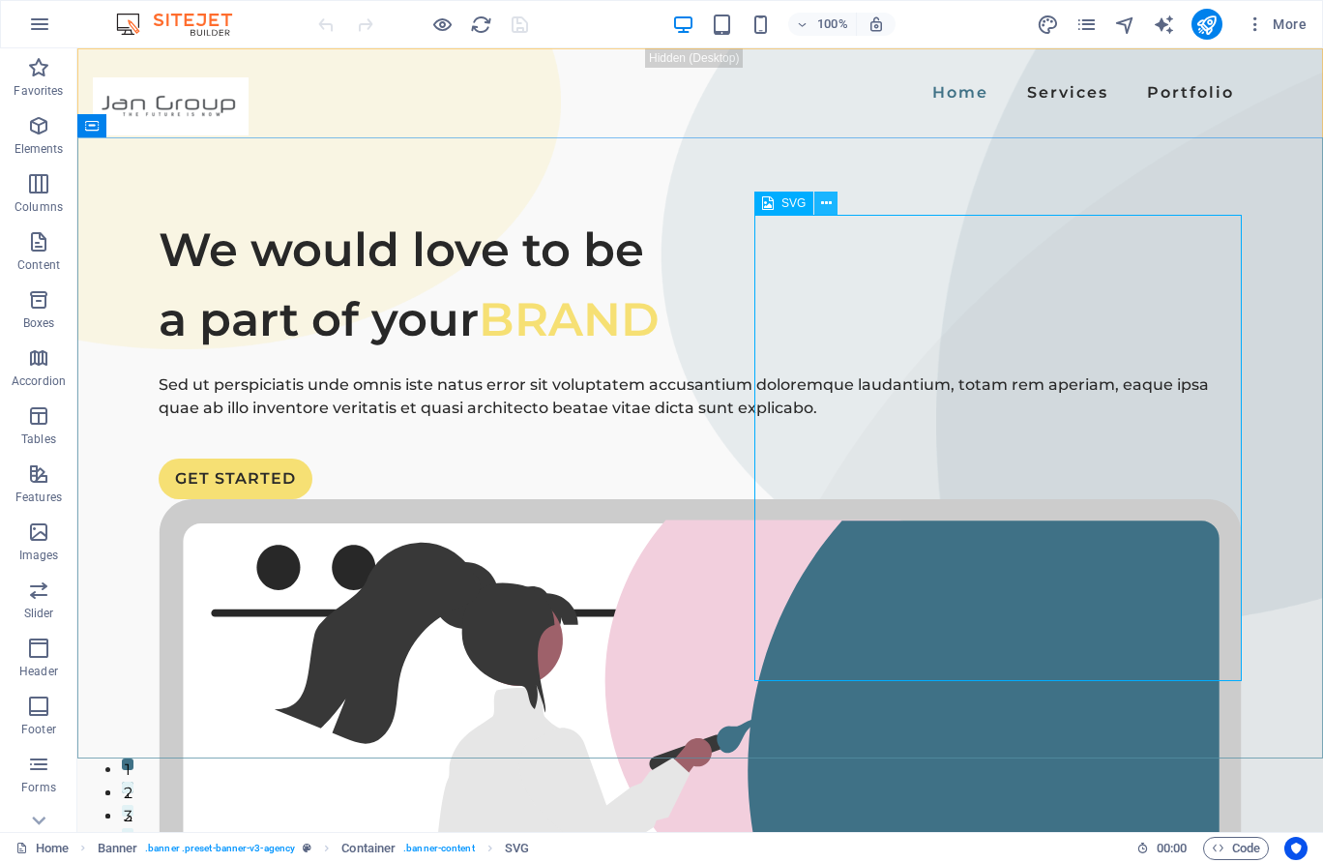
click at [824, 202] on icon at bounding box center [826, 203] width 11 height 20
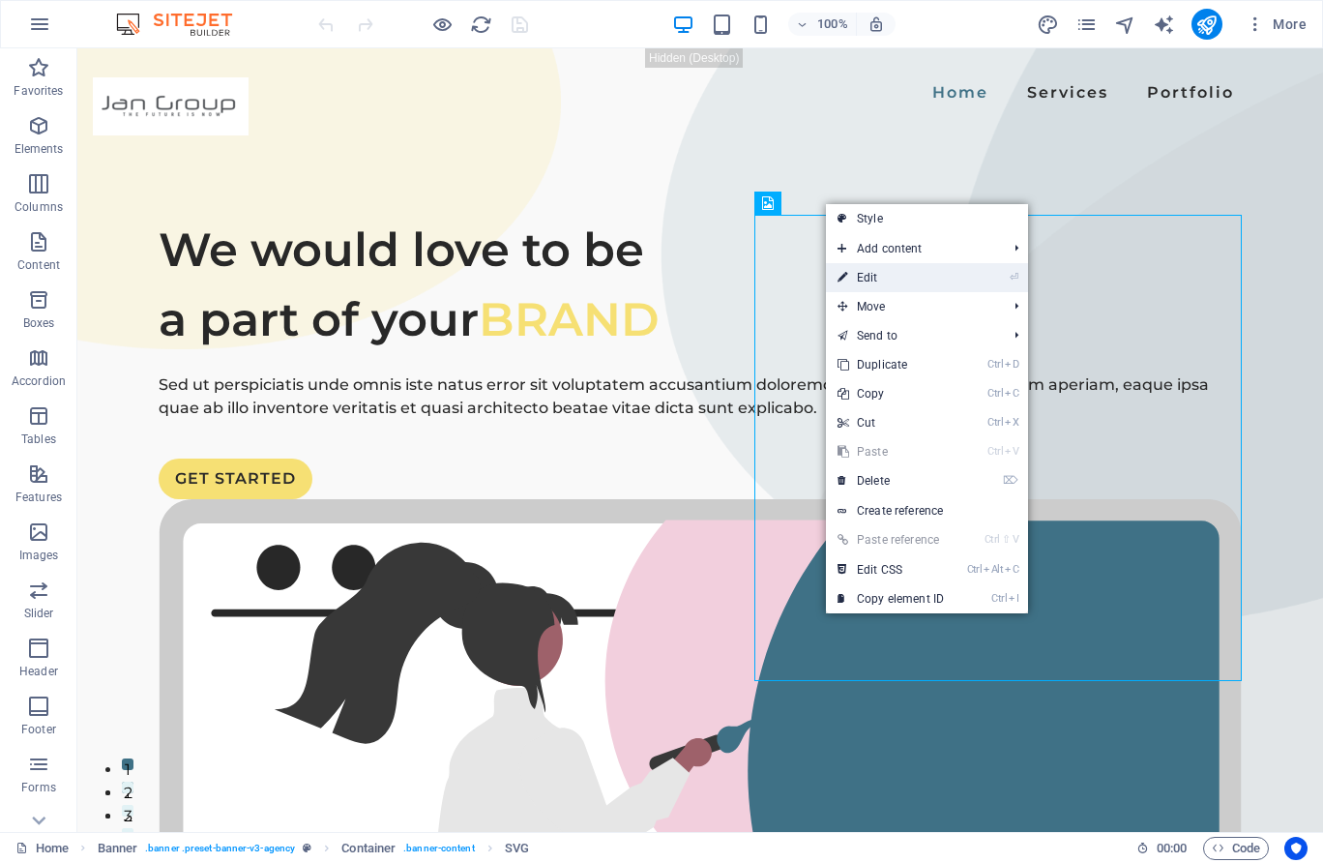
click at [851, 280] on link "⏎ Edit" at bounding box center [891, 277] width 130 height 29
select select "xMidYMid"
select select "%"
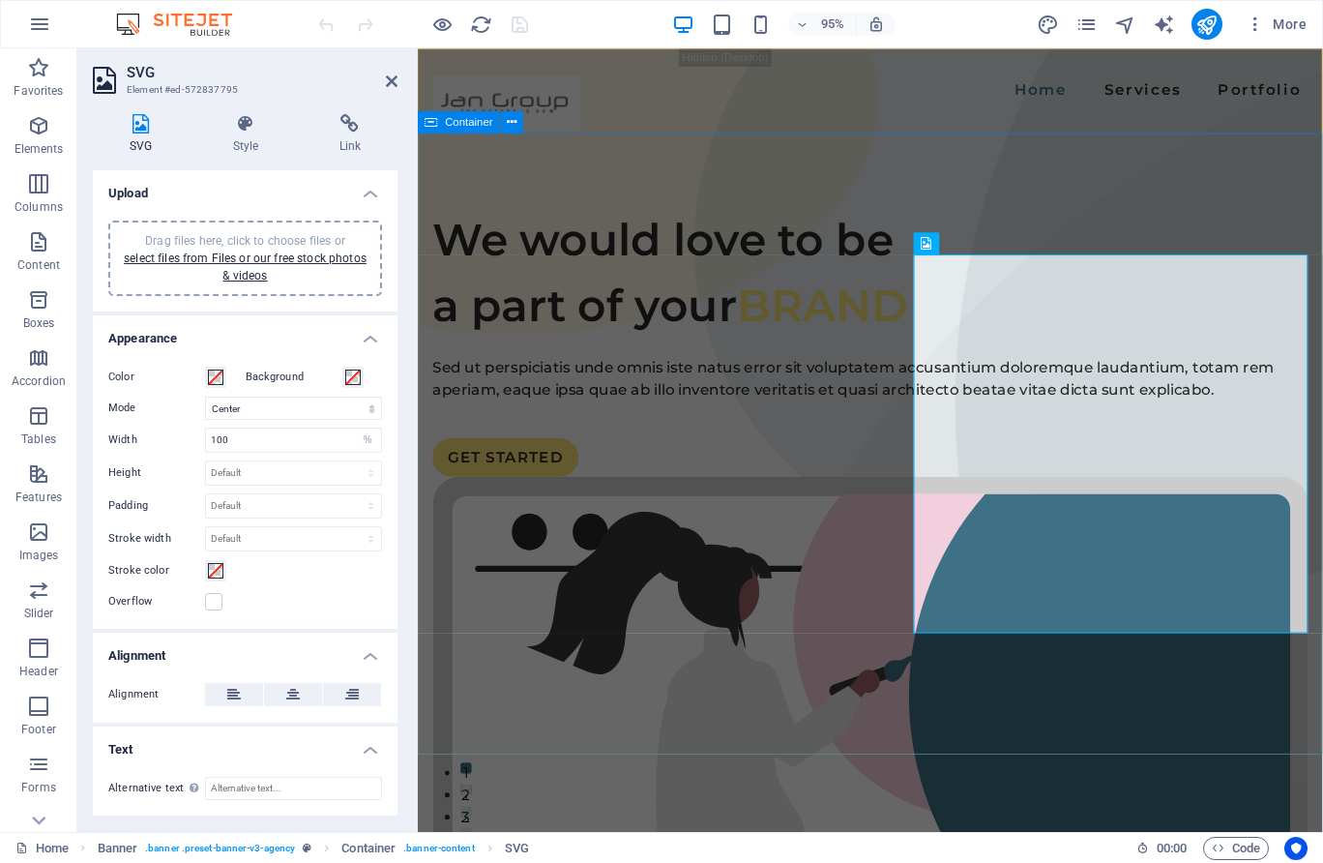
click at [644, 718] on div "We would love to be a part of your BRAND Sed ut perspiciatis unde omnis iste na…" at bounding box center [894, 795] width 953 height 1317
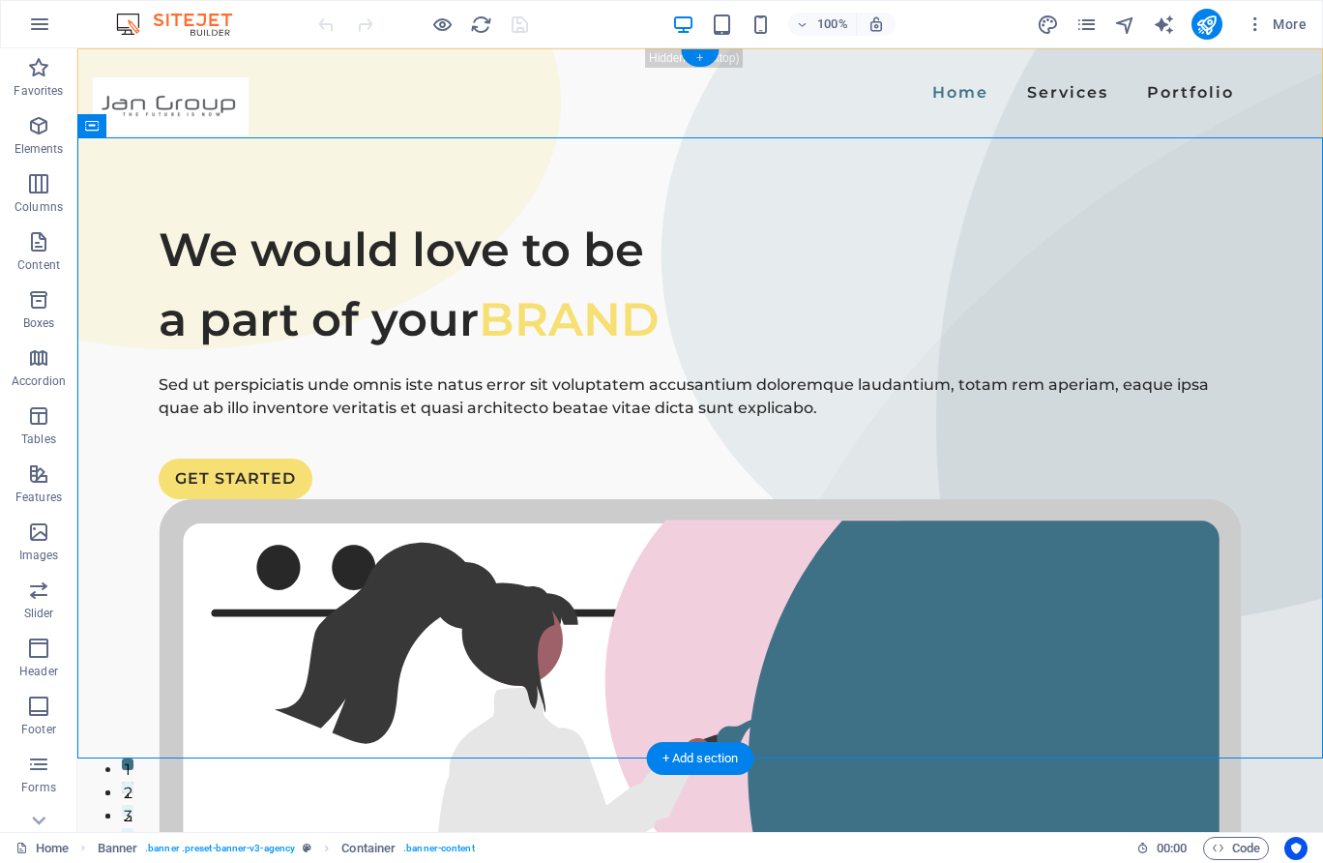
click at [698, 56] on div "+" at bounding box center [700, 57] width 38 height 17
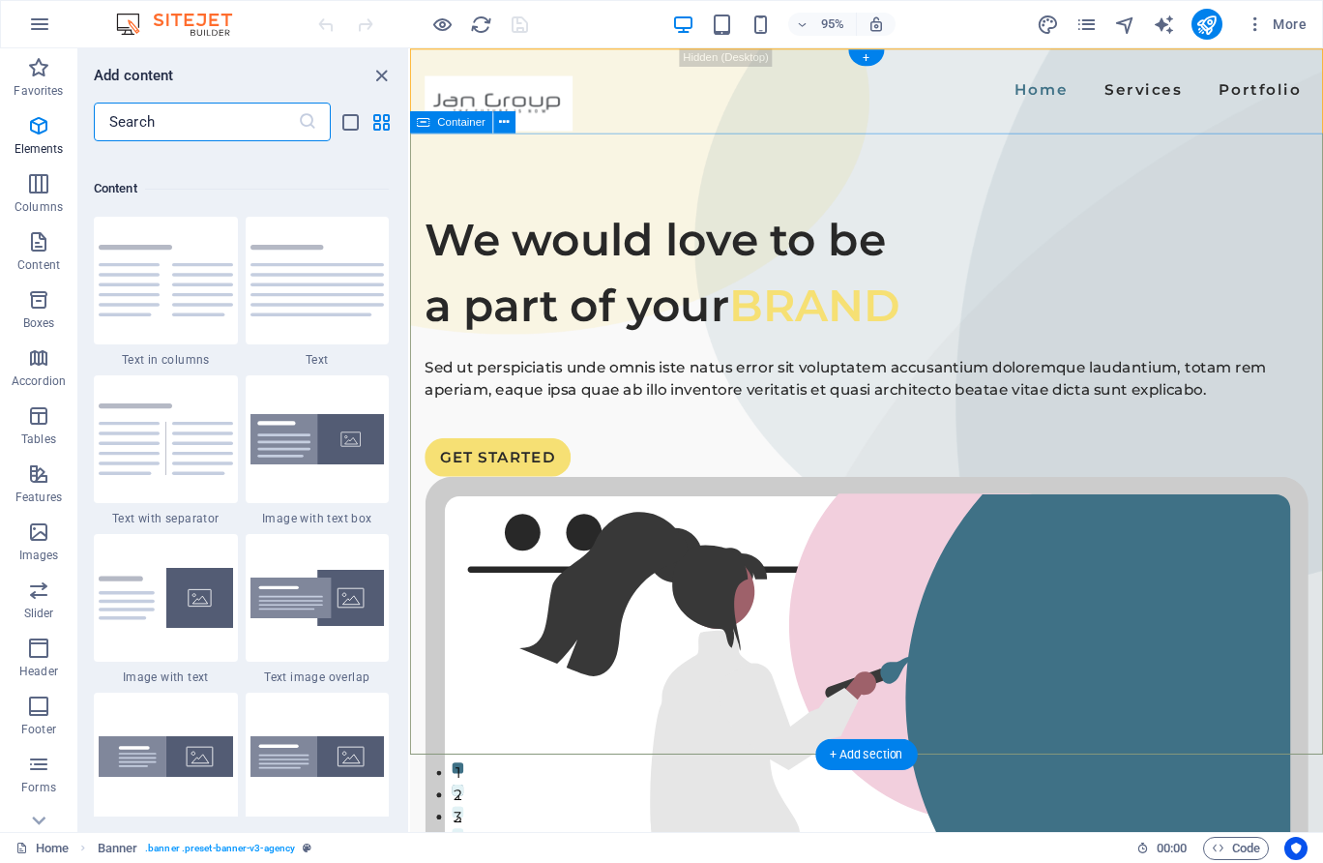
scroll to position [3385, 0]
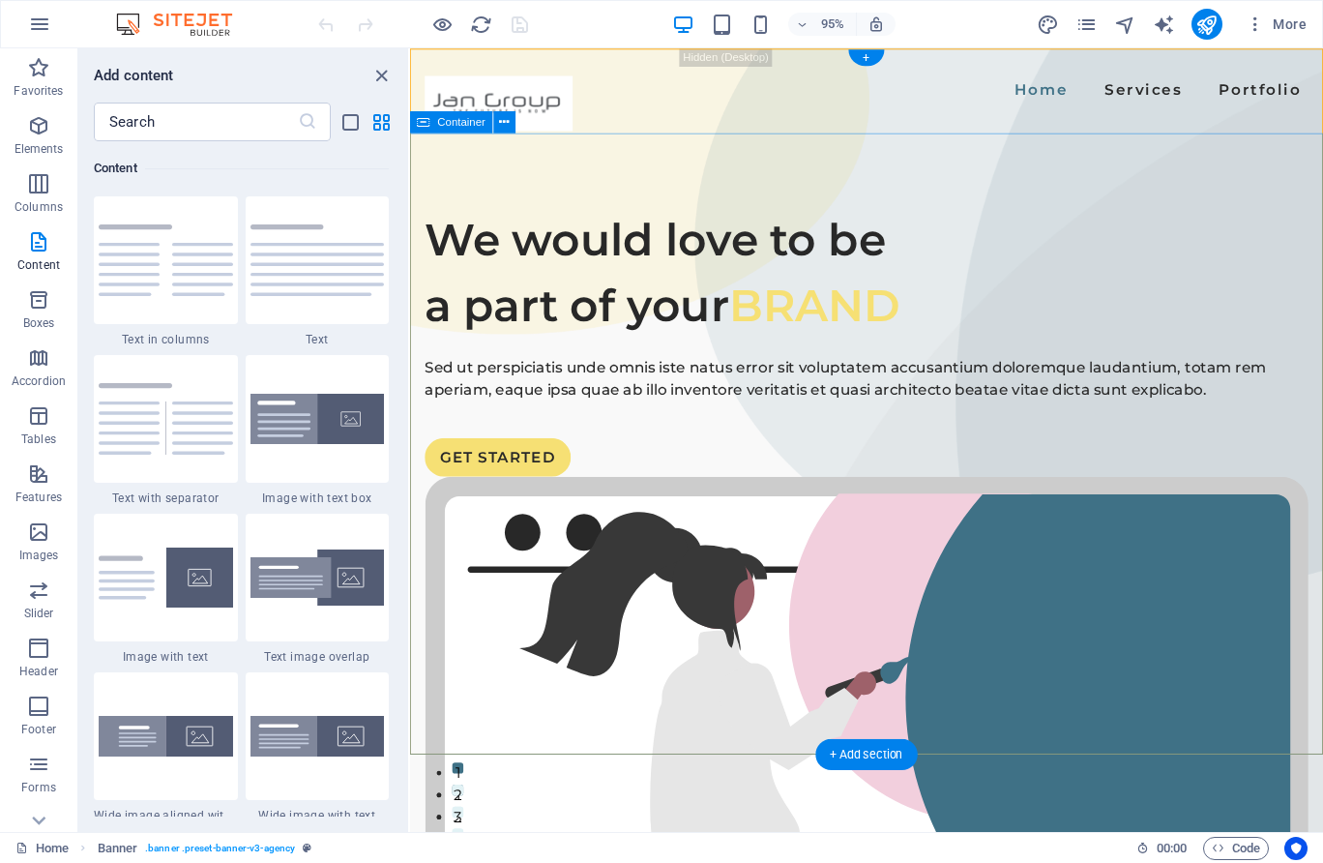
click at [1042, 162] on div "We would love to be a part of your BRAND Sed ut perspiciatis unde omnis iste na…" at bounding box center [891, 799] width 962 height 1324
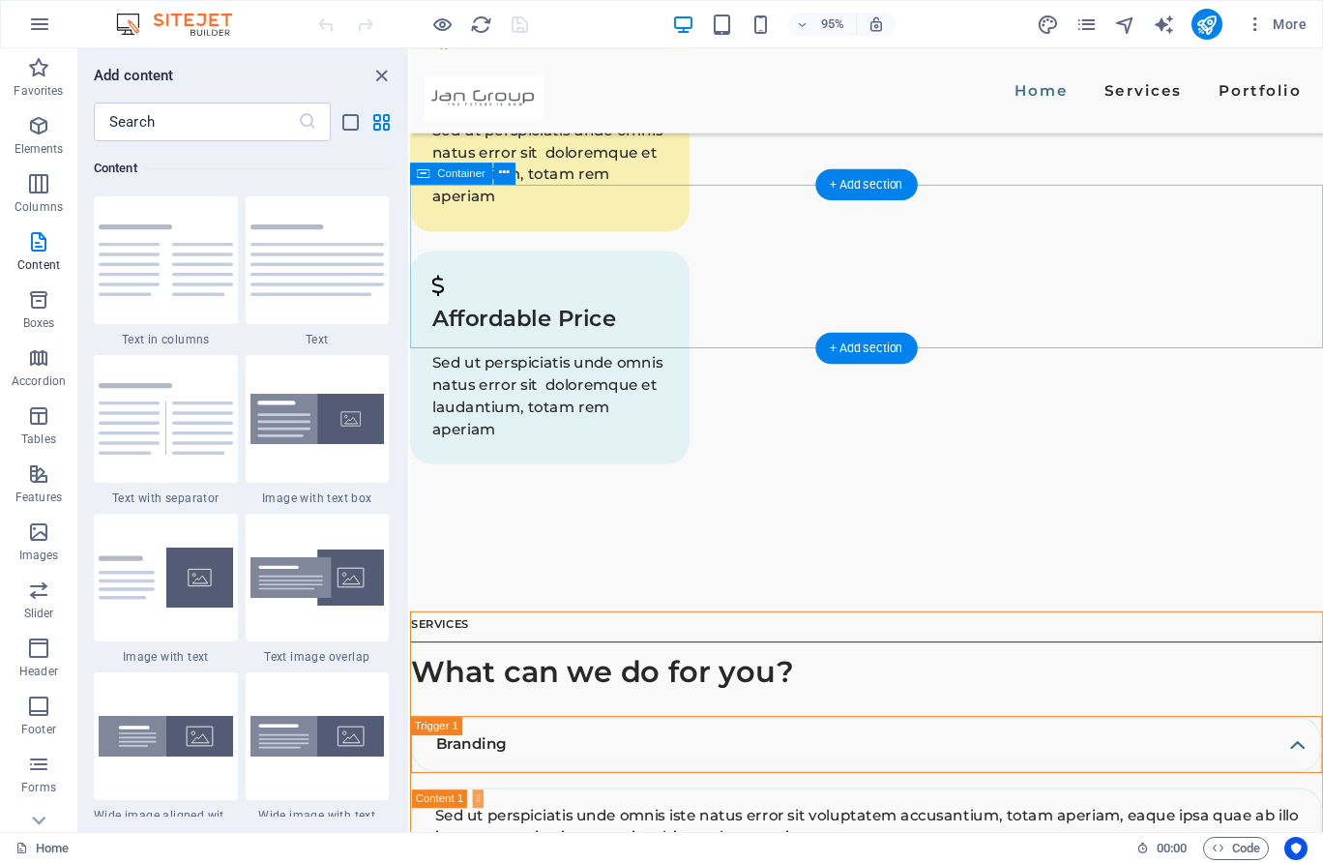
scroll to position [4342, 0]
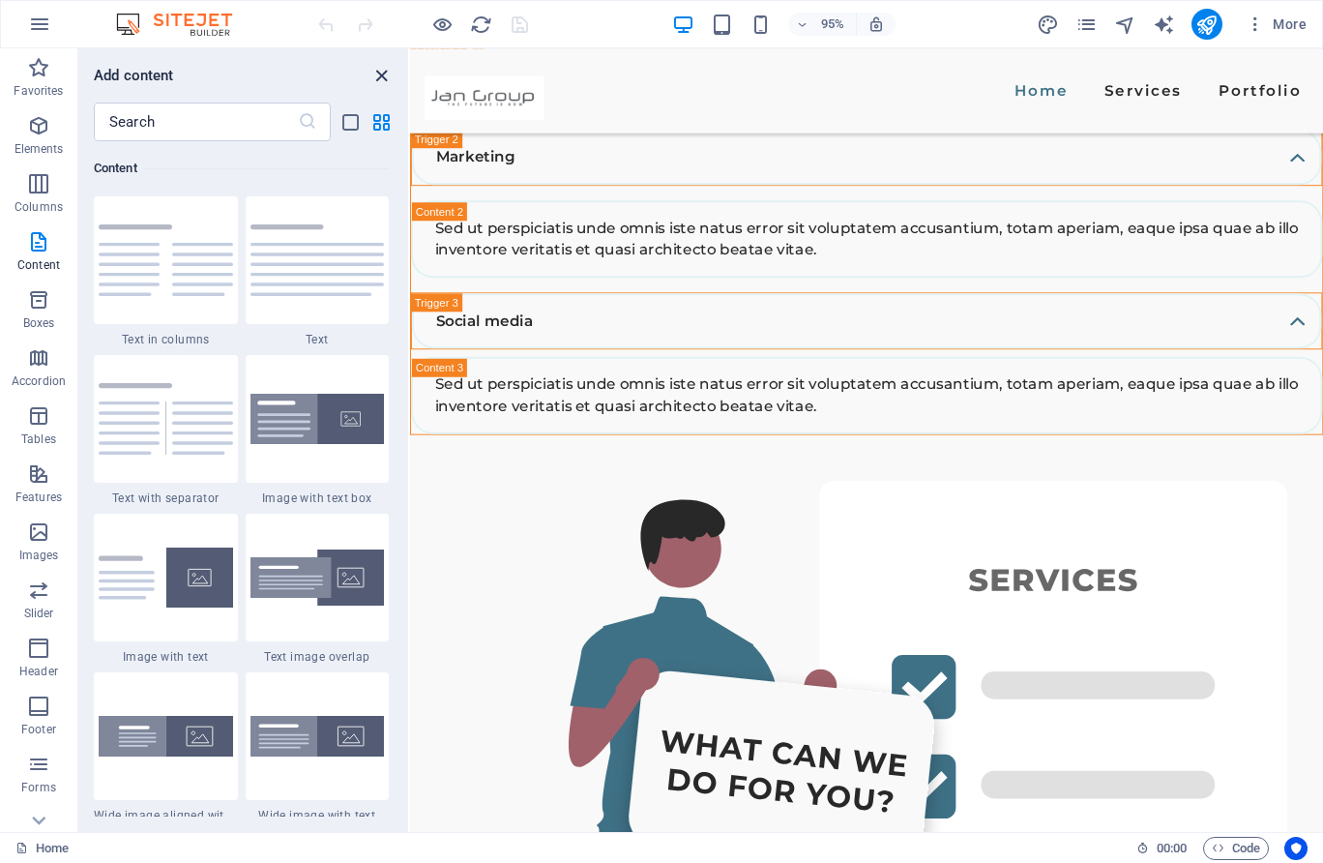
click at [388, 75] on icon "close panel" at bounding box center [382, 76] width 22 height 22
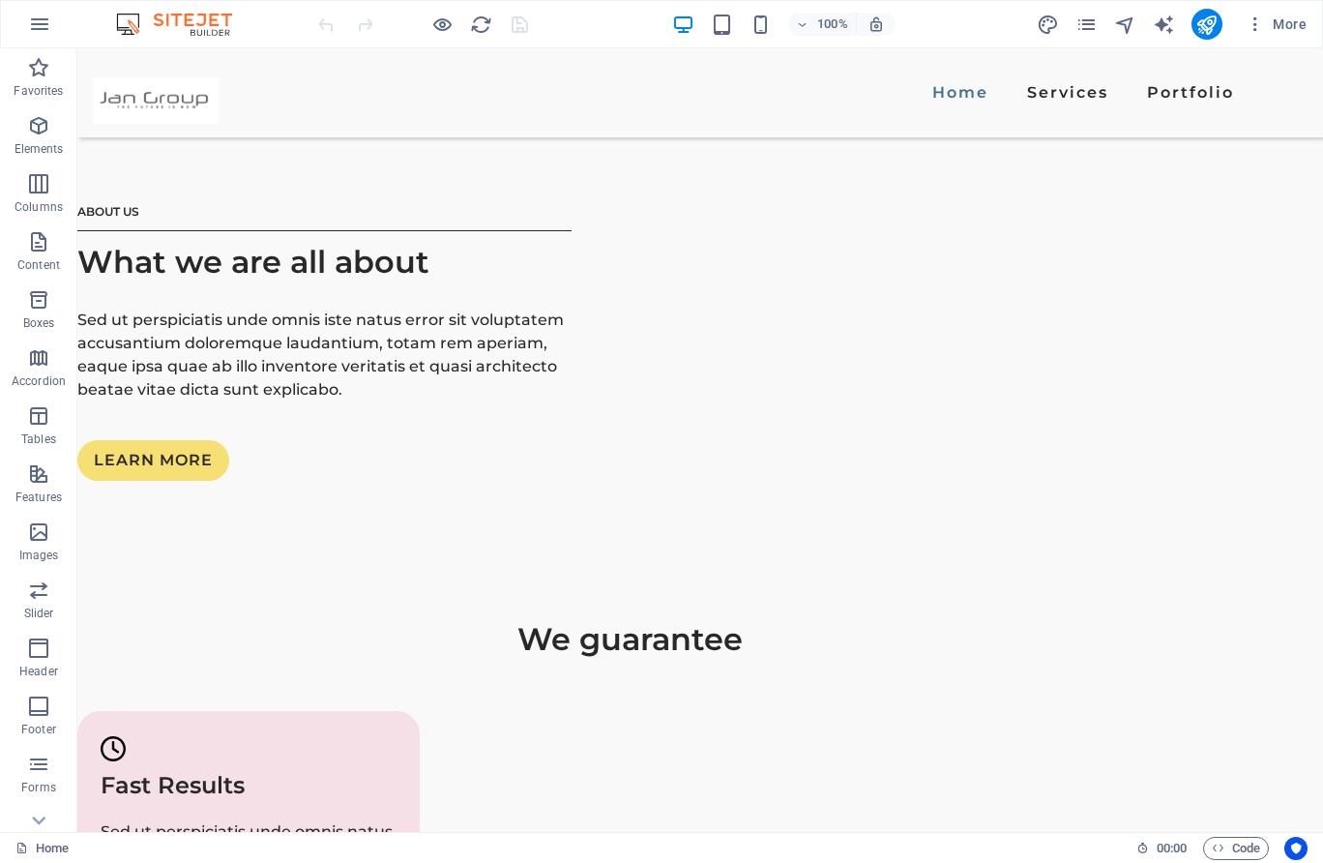
scroll to position [2384, 0]
